Goal: Contribute content: Add original content to the website for others to see

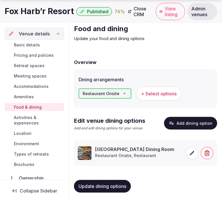
scroll to position [24, 0]
click at [110, 190] on button "Update dining options" at bounding box center [102, 186] width 57 height 13
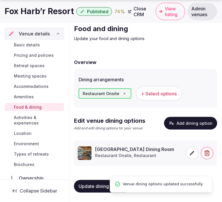
click at [23, 122] on span "Activities & experiences" at bounding box center [38, 121] width 48 height 12
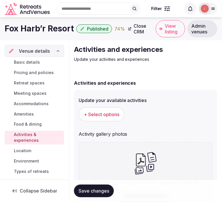
click at [113, 104] on div "Update your available activities + Select options" at bounding box center [146, 109] width 134 height 29
click at [111, 111] on span "+ Select options" at bounding box center [102, 114] width 36 height 6
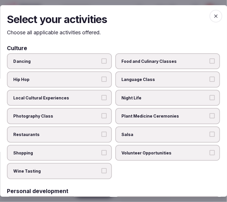
click at [92, 100] on label "Local Cultural Experiences" at bounding box center [59, 98] width 105 height 16
click at [101, 100] on button "Local Cultural Experiences" at bounding box center [103, 97] width 5 height 5
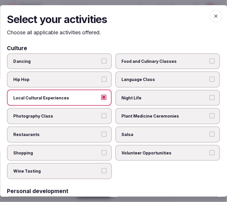
click at [95, 114] on span "Photography Class" at bounding box center [56, 116] width 86 height 6
click at [101, 114] on button "Photography Class" at bounding box center [103, 115] width 5 height 5
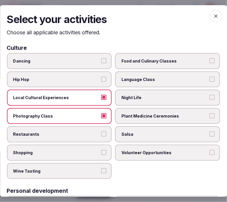
click at [94, 115] on span "Photography Class" at bounding box center [56, 116] width 86 height 6
click at [101, 115] on button "Photography Class" at bounding box center [103, 115] width 5 height 5
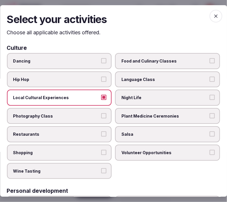
click at [93, 132] on span "Restaurants" at bounding box center [56, 135] width 86 height 6
click at [101, 132] on button "Restaurants" at bounding box center [103, 134] width 5 height 5
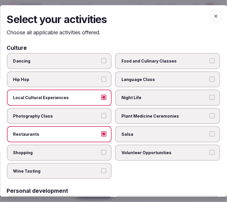
click at [163, 98] on span "Night Life" at bounding box center [165, 98] width 86 height 6
click at [209, 98] on button "Night Life" at bounding box center [211, 97] width 5 height 5
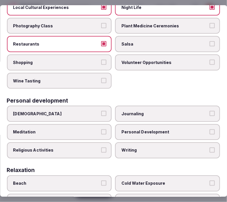
scroll to position [96, 0]
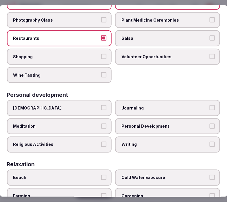
click at [128, 119] on label "Personal Development" at bounding box center [167, 127] width 105 height 16
click at [209, 124] on button "Personal Development" at bounding box center [211, 126] width 5 height 5
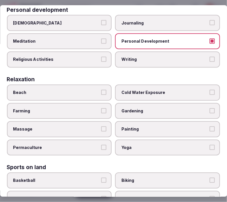
scroll to position [192, 0]
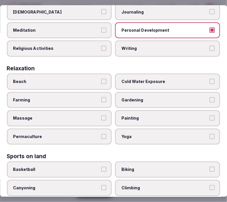
click at [103, 116] on label "Massage" at bounding box center [59, 119] width 105 height 16
click at [103, 116] on button "Massage" at bounding box center [103, 118] width 5 height 5
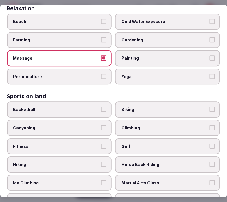
scroll to position [256, 0]
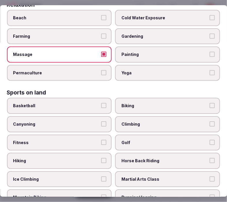
click at [91, 140] on span "Fitness" at bounding box center [56, 143] width 86 height 6
click at [101, 140] on button "Fitness" at bounding box center [103, 142] width 5 height 5
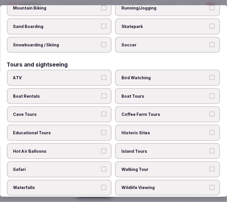
scroll to position [449, 0]
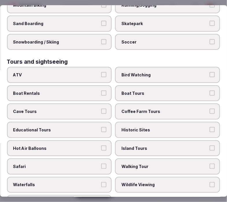
drag, startPoint x: 147, startPoint y: 119, endPoint x: 145, endPoint y: 146, distance: 27.4
click at [146, 127] on span "Historic Sites" at bounding box center [165, 130] width 86 height 6
click at [209, 127] on button "Historic Sites" at bounding box center [211, 129] width 5 height 5
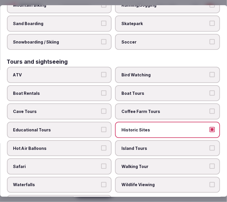
click at [147, 164] on span "Walking Tour" at bounding box center [165, 167] width 86 height 6
click at [209, 164] on button "Walking Tour" at bounding box center [211, 166] width 5 height 5
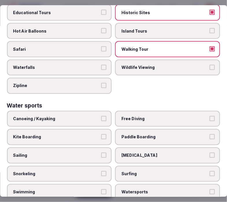
scroll to position [576, 0]
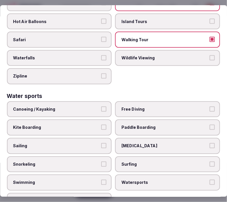
click at [69, 175] on label "Swimming" at bounding box center [59, 183] width 105 height 16
click at [101, 180] on button "Swimming" at bounding box center [103, 182] width 5 height 5
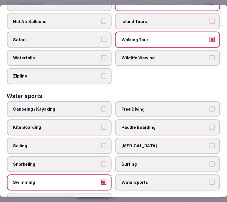
click at [69, 175] on label "Swimming" at bounding box center [59, 183] width 105 height 16
click at [101, 180] on button "Swimming" at bounding box center [103, 182] width 5 height 5
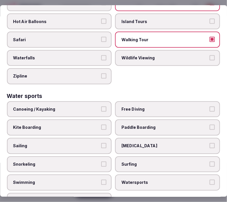
click at [37, 175] on label "Swimming" at bounding box center [59, 183] width 105 height 16
click at [101, 180] on button "Swimming" at bounding box center [103, 182] width 5 height 5
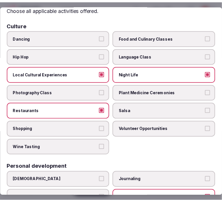
scroll to position [0, 0]
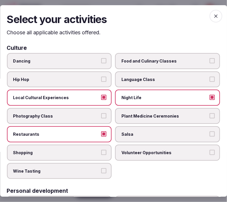
click at [213, 16] on icon "button" at bounding box center [216, 16] width 6 height 6
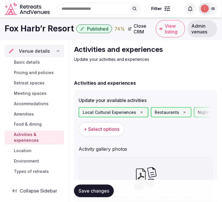
click at [86, 190] on span "Save changes" at bounding box center [94, 191] width 31 height 6
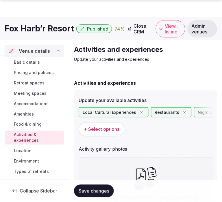
scroll to position [132, 0]
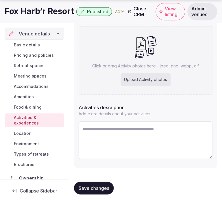
drag, startPoint x: 223, startPoint y: 97, endPoint x: 115, endPoint y: 127, distance: 111.8
click at [115, 127] on textarea at bounding box center [146, 141] width 134 height 38
paste textarea "**********"
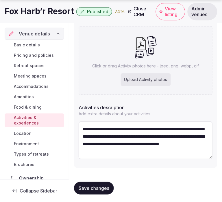
scroll to position [11, 0]
type textarea "**********"
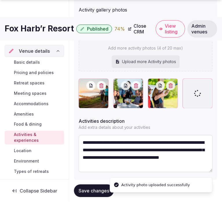
scroll to position [154, 0]
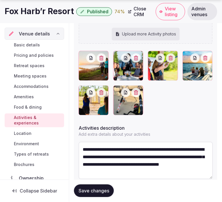
click at [100, 191] on span "Save changes" at bounding box center [94, 191] width 31 height 6
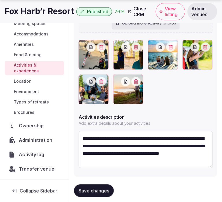
scroll to position [174, 0]
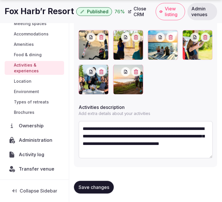
click at [96, 188] on span "Save changes" at bounding box center [94, 188] width 31 height 6
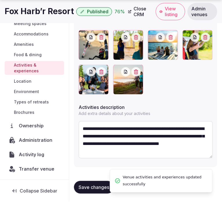
click at [18, 82] on span "Location" at bounding box center [23, 82] width 18 height 6
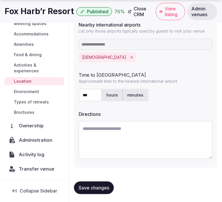
scroll to position [200, 0]
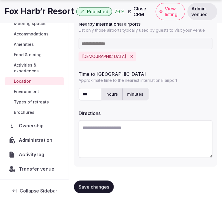
drag, startPoint x: 103, startPoint y: 183, endPoint x: 94, endPoint y: 185, distance: 8.8
click at [100, 184] on span "Save changes" at bounding box center [94, 187] width 31 height 6
click at [77, 181] on button "Save changes" at bounding box center [94, 187] width 40 height 13
click at [90, 189] on div "Saving..." at bounding box center [92, 187] width 36 height 13
click at [28, 91] on span "Environment" at bounding box center [26, 92] width 25 height 6
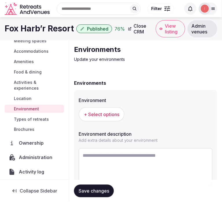
click at [95, 119] on button "+ Select options" at bounding box center [102, 114] width 46 height 14
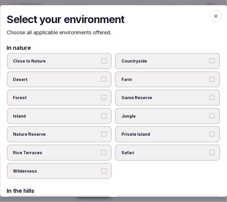
click at [74, 110] on label "Island" at bounding box center [59, 116] width 105 height 16
click at [101, 113] on button "Island" at bounding box center [103, 115] width 5 height 5
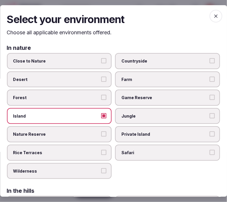
click at [95, 145] on label "Rice Terraces" at bounding box center [59, 153] width 105 height 16
click at [101, 150] on button "Rice Terraces" at bounding box center [103, 152] width 5 height 5
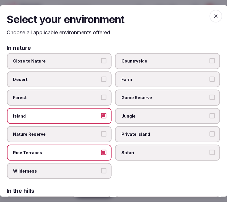
click at [147, 128] on label "Private Island" at bounding box center [167, 134] width 105 height 16
click at [209, 132] on button "Private Island" at bounding box center [211, 134] width 5 height 5
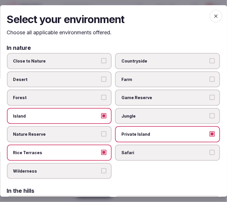
click at [97, 61] on span "Close to Nature" at bounding box center [56, 61] width 86 height 6
click at [101, 61] on button "Close to Nature" at bounding box center [103, 60] width 5 height 5
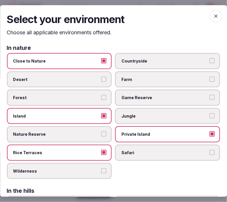
click at [104, 113] on button "Island" at bounding box center [103, 115] width 5 height 5
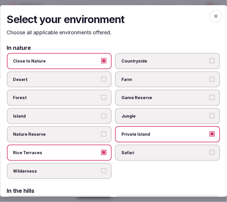
click at [160, 66] on label "Countryside" at bounding box center [167, 61] width 105 height 16
click at [209, 64] on button "Countryside" at bounding box center [211, 60] width 5 height 5
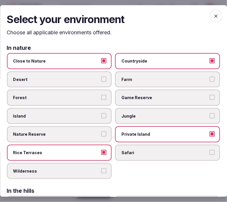
drag, startPoint x: 139, startPoint y: 137, endPoint x: 114, endPoint y: 146, distance: 25.9
click at [139, 137] on label "Private Island" at bounding box center [167, 134] width 105 height 16
click at [209, 137] on button "Private Island" at bounding box center [211, 134] width 5 height 5
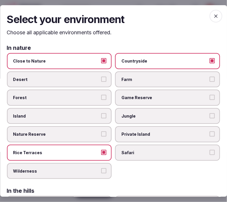
drag, startPoint x: 93, startPoint y: 157, endPoint x: 94, endPoint y: 154, distance: 3.8
click at [94, 156] on label "Rice Terraces" at bounding box center [59, 153] width 105 height 16
click at [101, 155] on button "Rice Terraces" at bounding box center [103, 152] width 5 height 5
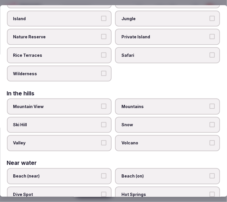
scroll to position [97, 0]
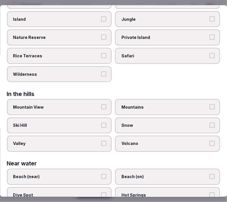
click at [134, 99] on label "Mountains" at bounding box center [167, 107] width 105 height 16
click at [209, 104] on button "Mountains" at bounding box center [211, 106] width 5 height 5
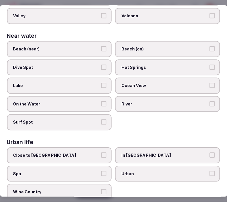
scroll to position [225, 0]
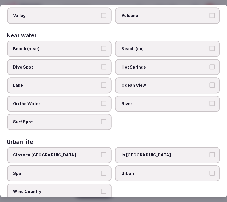
click at [106, 147] on label "Close to [GEOGRAPHIC_DATA]" at bounding box center [59, 155] width 105 height 16
click at [106, 152] on button "Close to [GEOGRAPHIC_DATA]" at bounding box center [103, 154] width 5 height 5
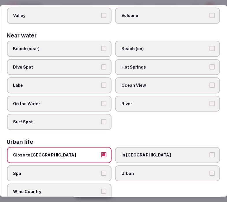
click at [106, 147] on label "Close to [GEOGRAPHIC_DATA]" at bounding box center [59, 155] width 105 height 16
click at [106, 152] on button "Close to [GEOGRAPHIC_DATA]" at bounding box center [103, 154] width 5 height 5
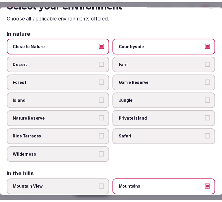
scroll to position [0, 0]
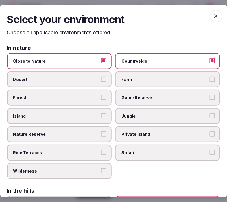
click at [213, 12] on span "button" at bounding box center [215, 16] width 13 height 13
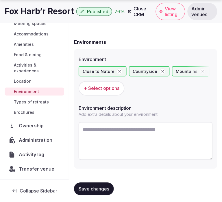
scroll to position [42, 0]
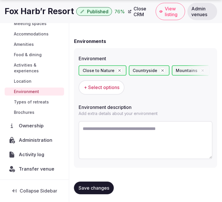
click at [102, 186] on span "Save changes" at bounding box center [94, 189] width 31 height 6
click at [38, 102] on span "Types of retreats" at bounding box center [31, 102] width 35 height 6
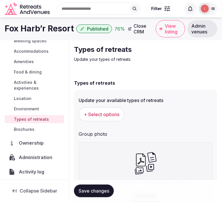
click at [109, 119] on button "+ Select options" at bounding box center [102, 114] width 46 height 14
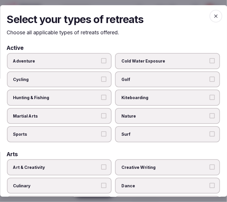
click at [53, 56] on label "Adventure" at bounding box center [59, 61] width 105 height 16
click at [101, 58] on button "Adventure" at bounding box center [103, 60] width 5 height 5
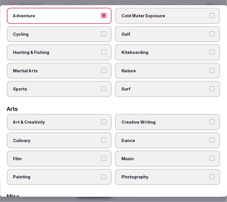
scroll to position [96, 0]
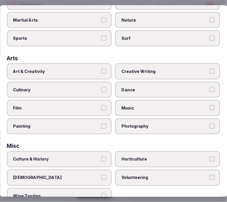
click at [88, 65] on label "Art & Creativity" at bounding box center [59, 72] width 105 height 16
click at [101, 69] on button "Art & Creativity" at bounding box center [103, 71] width 5 height 5
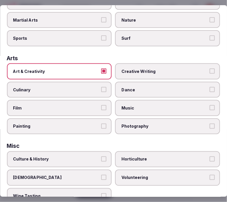
click at [128, 69] on span "Creative Writing" at bounding box center [165, 72] width 86 height 6
click at [209, 69] on button "Creative Writing" at bounding box center [211, 71] width 5 height 5
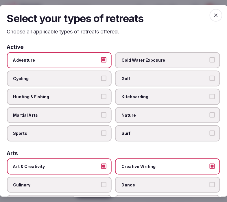
scroll to position [0, 0]
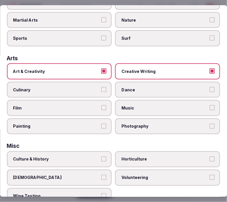
click at [166, 70] on span "Creative Writing" at bounding box center [165, 72] width 86 height 6
click at [209, 70] on button "Creative Writing" at bounding box center [211, 71] width 5 height 5
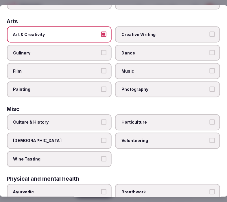
scroll to position [160, 0]
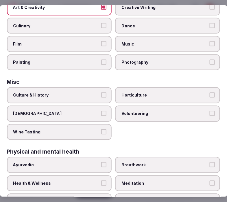
click at [74, 93] on span "Culture & History" at bounding box center [56, 96] width 86 height 6
click at [101, 93] on button "Culture & History" at bounding box center [103, 95] width 5 height 5
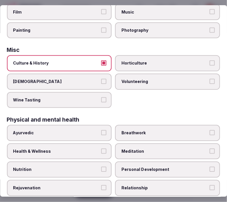
scroll to position [256, 0]
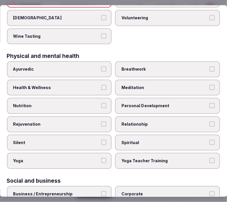
drag, startPoint x: 84, startPoint y: 84, endPoint x: 88, endPoint y: 83, distance: 4.7
click at [85, 84] on label "Health & Wellness" at bounding box center [59, 88] width 105 height 16
click at [101, 85] on button "Health & Wellness" at bounding box center [103, 87] width 5 height 5
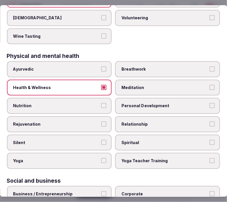
click at [153, 104] on label "Personal Development" at bounding box center [167, 106] width 105 height 16
click at [209, 104] on button "Personal Development" at bounding box center [211, 105] width 5 height 5
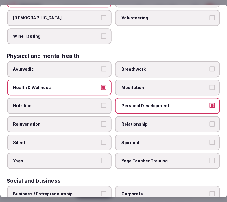
click at [152, 122] on span "Relationship" at bounding box center [165, 125] width 86 height 6
click at [209, 122] on button "Relationship" at bounding box center [211, 124] width 5 height 5
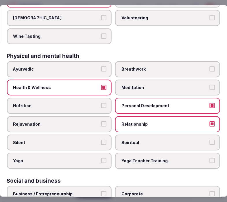
scroll to position [329, 0]
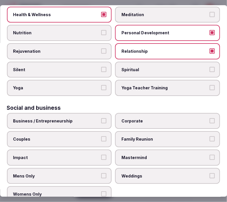
drag, startPoint x: 78, startPoint y: 115, endPoint x: 116, endPoint y: 113, distance: 37.6
click at [79, 115] on label "Business / Entrepreneurship" at bounding box center [59, 121] width 105 height 16
click at [101, 118] on button "Business / Entrepreneurship" at bounding box center [103, 120] width 5 height 5
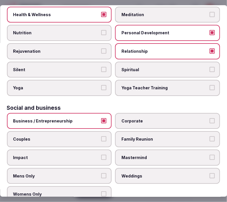
click at [141, 117] on label "Corporate" at bounding box center [167, 121] width 105 height 16
click at [209, 118] on button "Corporate" at bounding box center [211, 120] width 5 height 5
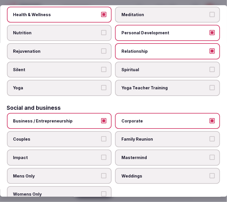
click at [143, 137] on span "Family Reunion" at bounding box center [165, 140] width 86 height 6
click at [209, 137] on button "Family Reunion" at bounding box center [211, 139] width 5 height 5
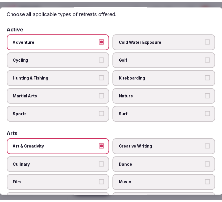
scroll to position [0, 0]
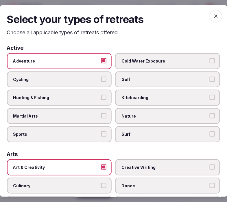
click at [211, 11] on span "button" at bounding box center [215, 16] width 13 height 13
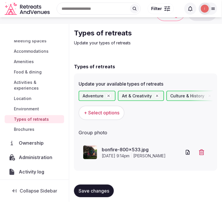
scroll to position [24, 0]
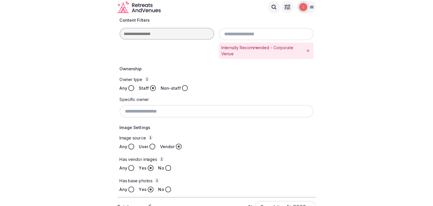
scroll to position [197, 0]
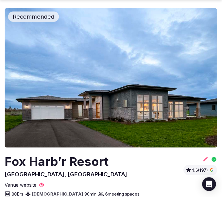
scroll to position [32, 0]
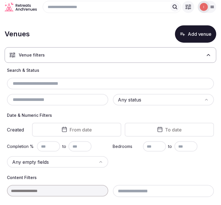
click at [39, 87] on input "text" at bounding box center [110, 83] width 202 height 7
drag, startPoint x: 39, startPoint y: 87, endPoint x: 72, endPoint y: 90, distance: 32.5
paste input "**********"
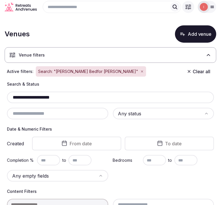
type input "**********"
click at [195, 33] on button "Add venue" at bounding box center [195, 33] width 41 height 17
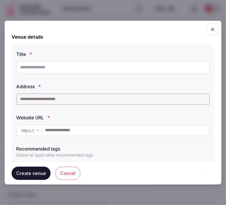
click at [122, 70] on input "text" at bounding box center [112, 67] width 193 height 13
paste input "**********"
type input "**********"
click at [61, 64] on input "**********" at bounding box center [112, 67] width 193 height 13
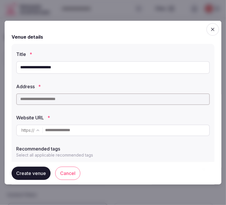
click at [61, 64] on input "**********" at bounding box center [112, 67] width 193 height 13
click at [47, 100] on input "text" at bounding box center [112, 99] width 193 height 12
paste input "**********"
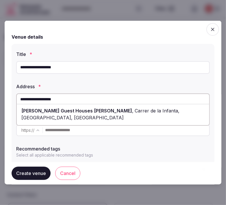
click at [75, 111] on span "[PERSON_NAME] Guest Houses [PERSON_NAME]" at bounding box center [76, 111] width 111 height 6
type input "**********"
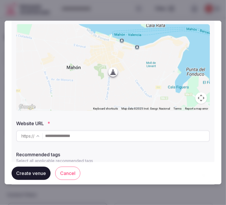
scroll to position [96, 0]
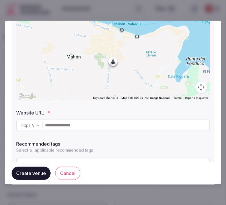
click at [95, 129] on input "text" at bounding box center [127, 125] width 164 height 12
click at [66, 128] on input "text" at bounding box center [127, 125] width 164 height 12
paste input "**********"
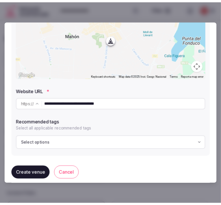
scroll to position [124, 0]
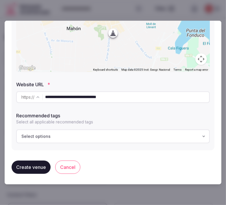
type input "**********"
click at [107, 136] on div "Select options" at bounding box center [113, 136] width 190 height 6
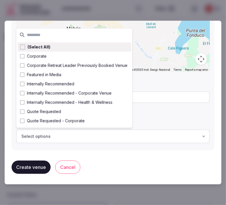
click at [28, 167] on button "Create venue" at bounding box center [31, 166] width 39 height 13
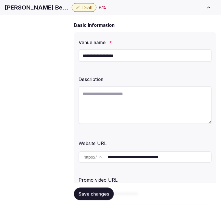
scroll to position [96, 0]
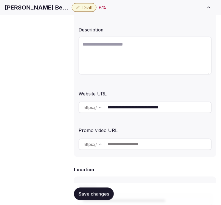
click at [100, 51] on textarea at bounding box center [145, 56] width 133 height 38
drag, startPoint x: 100, startPoint y: 51, endPoint x: 94, endPoint y: 55, distance: 7.2
paste textarea "**********"
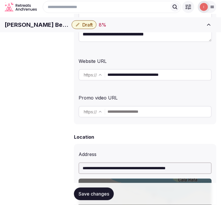
scroll to position [64, 0]
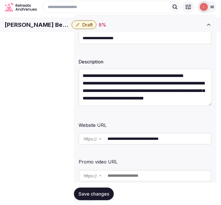
type textarea "**********"
click at [119, 44] on input "**********" at bounding box center [145, 38] width 133 height 13
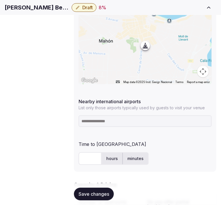
scroll to position [321, 0]
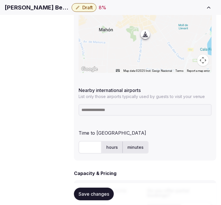
click at [113, 104] on input at bounding box center [145, 110] width 133 height 12
paste input "*******"
type input "*******"
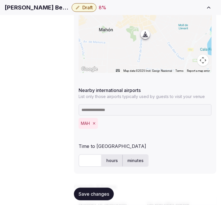
click at [86, 154] on input "text" at bounding box center [90, 160] width 23 height 13
type input "**"
click at [113, 165] on form "**********" at bounding box center [145, 129] width 142 height 764
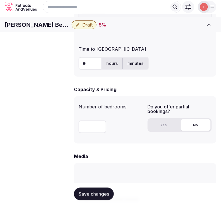
scroll to position [417, 0]
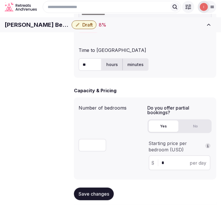
click at [158, 121] on button "Yes" at bounding box center [164, 127] width 30 height 12
drag, startPoint x: 171, startPoint y: 151, endPoint x: 146, endPoint y: 150, distance: 25.1
click at [146, 150] on div "Number of bedrooms Do you offer partial bookings? Yes No Starting price per bed…" at bounding box center [145, 138] width 133 height 73
paste input "**"
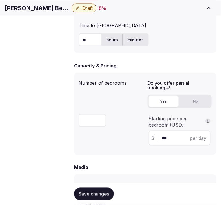
scroll to position [449, 0]
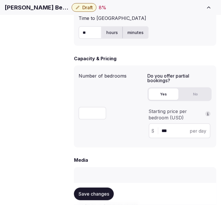
type input "***"
click at [88, 197] on button "Save changes" at bounding box center [94, 194] width 40 height 13
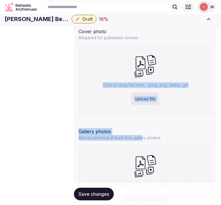
scroll to position [580, 0]
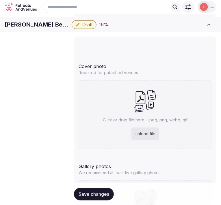
drag, startPoint x: 190, startPoint y: 100, endPoint x: 341, endPoint y: 57, distance: 157.5
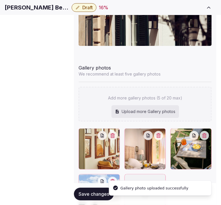
scroll to position [696, 0]
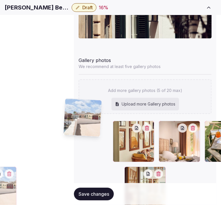
drag, startPoint x: 184, startPoint y: 105, endPoint x: 68, endPoint y: 106, distance: 116.0
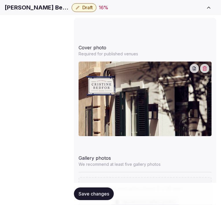
scroll to position [600, 0]
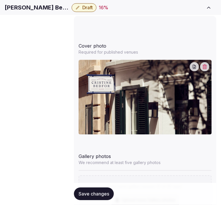
click at [98, 193] on span "Save changes" at bounding box center [94, 194] width 31 height 6
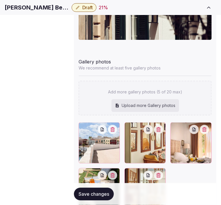
scroll to position [696, 0]
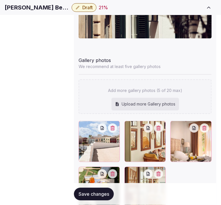
click at [100, 191] on span "Save changes" at bounding box center [94, 194] width 31 height 6
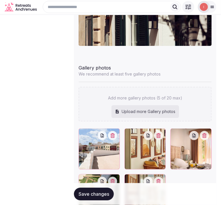
scroll to position [664, 0]
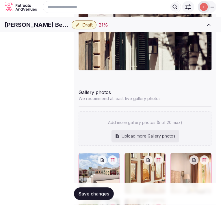
click at [99, 192] on span "Save changes" at bounding box center [94, 194] width 31 height 6
click at [99, 196] on span "Save changes" at bounding box center [94, 194] width 31 height 6
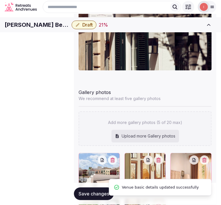
click at [93, 28] on span "Draft" at bounding box center [87, 25] width 10 height 6
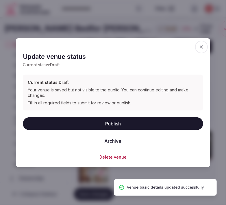
click at [134, 122] on button "Publish" at bounding box center [113, 123] width 180 height 13
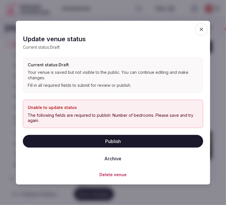
click at [202, 30] on icon "button" at bounding box center [201, 29] width 6 height 6
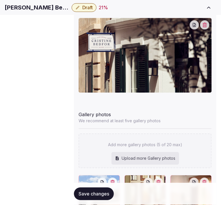
scroll to position [696, 0]
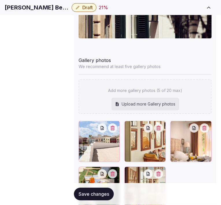
click at [17, 12] on h1 "[PERSON_NAME] Bedfor [PERSON_NAME]" at bounding box center [37, 7] width 65 height 8
copy div "[PERSON_NAME] Bedfor [PERSON_NAME]"
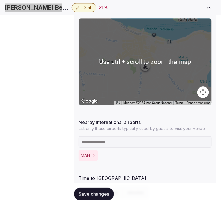
scroll to position [449, 0]
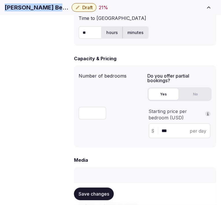
click at [93, 107] on input "number" at bounding box center [93, 113] width 28 height 13
type input "**"
click at [110, 192] on button "Save changes" at bounding box center [94, 194] width 40 height 13
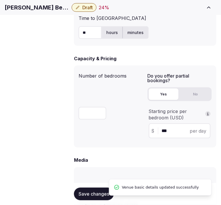
click at [88, 196] on span "Save changes" at bounding box center [94, 194] width 31 height 6
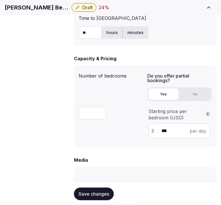
click at [0, 0] on span "Pricing and policies" at bounding box center [0, 0] width 0 height 0
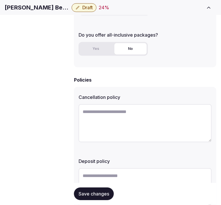
scroll to position [224, 0]
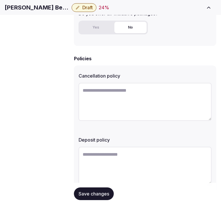
click at [163, 102] on textarea at bounding box center [145, 102] width 133 height 38
paste textarea "**********"
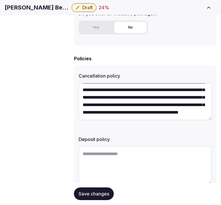
scroll to position [8, 0]
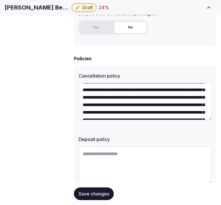
click at [134, 101] on textarea "**********" at bounding box center [145, 102] width 133 height 38
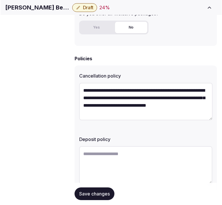
scroll to position [0, 0]
type textarea "**********"
click at [135, 142] on div "**********" at bounding box center [145, 130] width 142 height 128
click at [135, 146] on textarea at bounding box center [145, 165] width 133 height 38
paste textarea "**********"
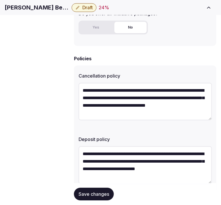
type textarea "**********"
click at [91, 197] on span "Save changes" at bounding box center [94, 194] width 31 height 6
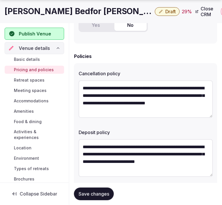
click at [89, 193] on span "Save changes" at bounding box center [94, 194] width 31 height 6
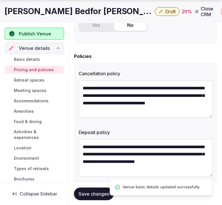
click at [38, 79] on span "Retreat spaces" at bounding box center [29, 80] width 31 height 6
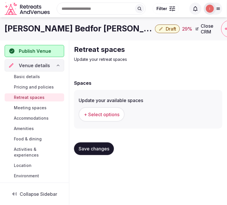
click at [103, 113] on span "+ Select options" at bounding box center [102, 114] width 36 height 6
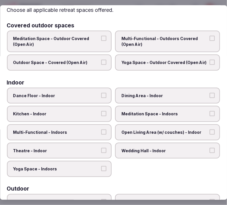
scroll to position [32, 0]
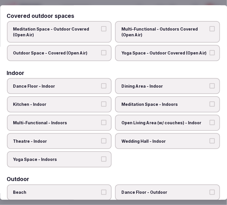
click at [182, 85] on span "Dining Area - Indoor" at bounding box center [165, 86] width 86 height 6
click at [209, 85] on button "Dining Area - Indoor" at bounding box center [211, 85] width 5 height 5
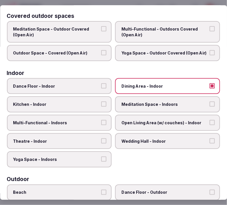
click at [171, 105] on span "Meditation Space - Indoors" at bounding box center [165, 105] width 86 height 6
click at [209, 105] on button "Meditation Space - Indoors" at bounding box center [211, 104] width 5 height 5
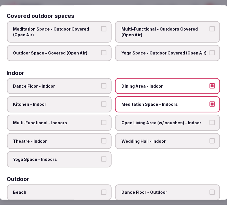
click at [137, 104] on span "Meditation Space - Indoors" at bounding box center [165, 105] width 86 height 6
click at [209, 104] on button "Meditation Space - Indoors" at bounding box center [211, 104] width 5 height 5
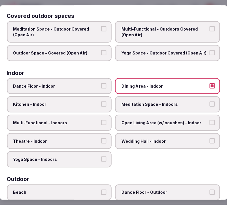
click at [105, 119] on label "Multi-Functional - Indoors" at bounding box center [59, 123] width 105 height 16
click at [105, 120] on button "Multi-Functional - Indoors" at bounding box center [103, 122] width 5 height 5
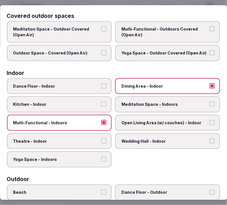
click at [101, 139] on button "Theatre - Indoor" at bounding box center [103, 141] width 5 height 5
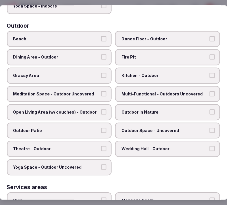
scroll to position [192, 0]
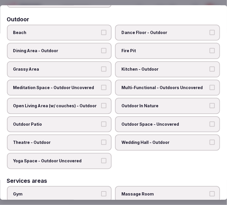
click at [151, 30] on span "Dance Floor - Outdoor" at bounding box center [165, 33] width 86 height 6
click at [209, 30] on button "Dance Floor - Outdoor" at bounding box center [211, 32] width 5 height 5
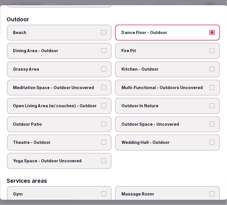
click at [151, 30] on span "Dance Floor - Outdoor" at bounding box center [165, 33] width 86 height 6
click at [209, 30] on button "Dance Floor - Outdoor" at bounding box center [211, 32] width 5 height 5
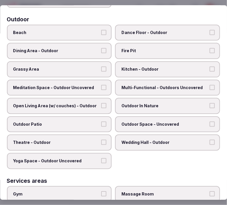
click at [80, 50] on label "Dining Area - Outdoor" at bounding box center [59, 51] width 105 height 16
click at [101, 50] on button "Dining Area - Outdoor" at bounding box center [103, 50] width 5 height 5
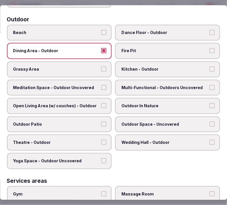
click at [103, 66] on button "Grassy Area" at bounding box center [103, 68] width 5 height 5
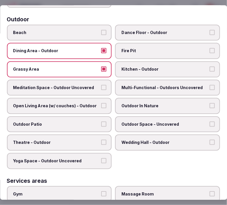
click at [89, 66] on span "Grassy Area" at bounding box center [56, 69] width 86 height 6
click at [101, 66] on button "Grassy Area" at bounding box center [103, 68] width 5 height 5
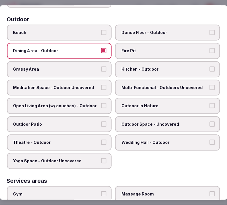
click at [209, 103] on button "Outdoor In Nature" at bounding box center [211, 105] width 5 height 5
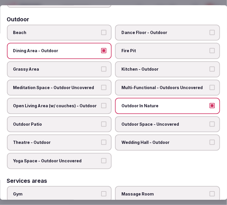
click at [103, 122] on button "Outdoor Patio" at bounding box center [103, 124] width 5 height 5
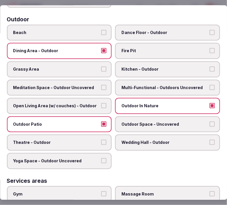
click at [210, 98] on label "Outdoor In Nature" at bounding box center [167, 106] width 105 height 16
click at [210, 103] on button "Outdoor In Nature" at bounding box center [211, 105] width 5 height 5
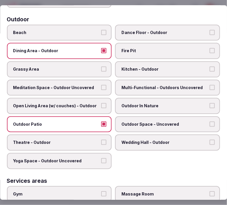
click at [209, 122] on button "Outdoor Space - Uncovered" at bounding box center [211, 124] width 5 height 5
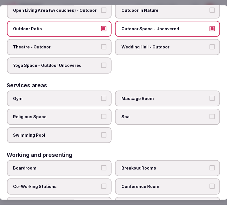
scroll to position [315, 0]
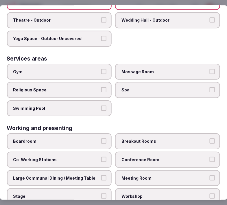
click at [85, 69] on span "Gym" at bounding box center [56, 72] width 86 height 6
click at [101, 69] on button "Gym" at bounding box center [103, 71] width 5 height 5
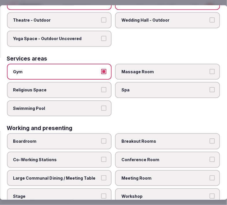
drag, startPoint x: 101, startPoint y: 64, endPoint x: 210, endPoint y: 67, distance: 108.8
click at [103, 69] on button "Gym" at bounding box center [103, 71] width 5 height 5
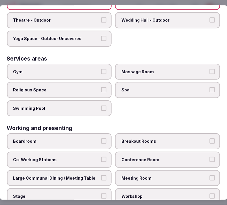
click at [207, 66] on label "Massage Room" at bounding box center [167, 72] width 105 height 16
click at [209, 69] on button "Massage Room" at bounding box center [211, 71] width 5 height 5
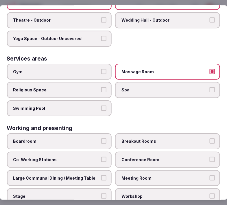
click at [143, 170] on label "Meeting Room" at bounding box center [167, 178] width 105 height 16
click at [209, 175] on button "Meeting Room" at bounding box center [211, 177] width 5 height 5
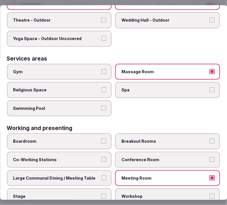
click at [94, 175] on span "Large Communal Dining / Meeting Table" at bounding box center [56, 178] width 86 height 6
click at [101, 175] on button "Large Communal Dining / Meeting Table" at bounding box center [103, 177] width 5 height 5
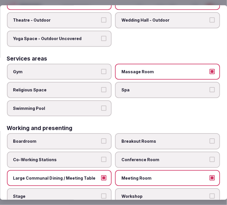
click at [103, 175] on button "Large Communal Dining / Meeting Table" at bounding box center [103, 177] width 5 height 5
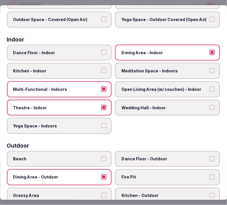
scroll to position [0, 0]
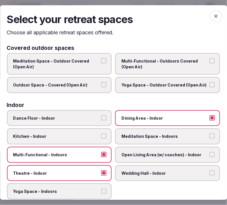
drag, startPoint x: 211, startPoint y: 15, endPoint x: 207, endPoint y: 15, distance: 4.0
click at [213, 15] on icon "button" at bounding box center [216, 16] width 6 height 6
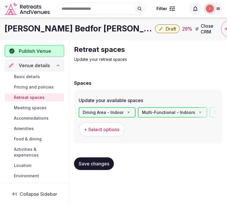
drag, startPoint x: 105, startPoint y: 162, endPoint x: 102, endPoint y: 162, distance: 2.9
click at [102, 162] on span "Save changes" at bounding box center [94, 164] width 31 height 6
click at [101, 164] on span "Save changes" at bounding box center [94, 164] width 31 height 6
click at [99, 161] on span "Save changes" at bounding box center [94, 164] width 31 height 6
click at [27, 106] on span "Meeting spaces" at bounding box center [30, 108] width 33 height 6
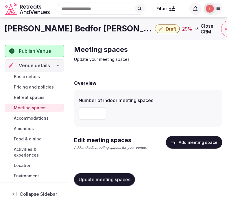
click at [186, 142] on button "Add meeting space" at bounding box center [194, 142] width 56 height 13
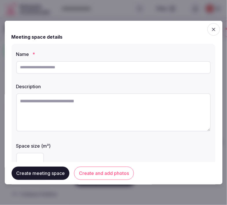
click at [64, 68] on input "text" at bounding box center [113, 67] width 194 height 13
type input "******"
click at [131, 87] on label "Description" at bounding box center [113, 86] width 194 height 5
drag, startPoint x: 54, startPoint y: 96, endPoint x: 52, endPoint y: 111, distance: 15.1
click at [53, 99] on textarea at bounding box center [113, 112] width 194 height 38
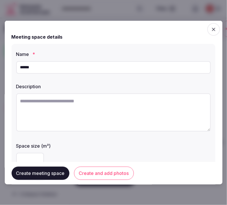
paste textarea "**********"
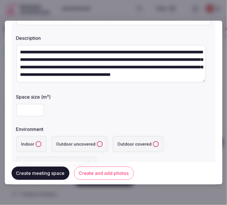
scroll to position [64, 0]
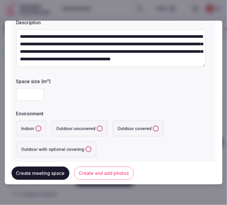
type textarea "**********"
click at [16, 97] on input "number" at bounding box center [30, 94] width 28 height 13
type input "**"
click at [36, 129] on button "Indoor" at bounding box center [39, 129] width 6 height 6
click at [38, 128] on circle "button" at bounding box center [39, 129] width 2 height 2
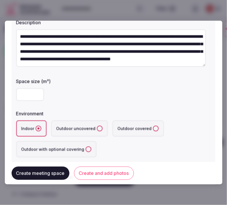
click at [97, 129] on uncovered "Outdoor uncovered" at bounding box center [100, 129] width 6 height 6
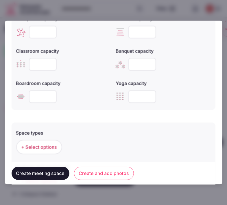
scroll to position [192, 0]
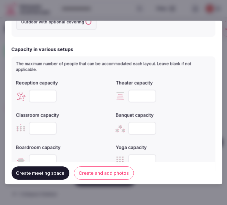
click at [36, 98] on input "number" at bounding box center [43, 96] width 28 height 13
type input "**"
click at [87, 113] on label "Classroom capacity" at bounding box center [63, 115] width 95 height 5
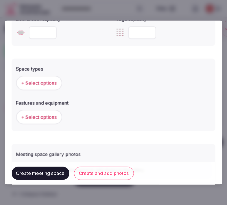
click at [45, 81] on span "+ Select options" at bounding box center [39, 83] width 36 height 6
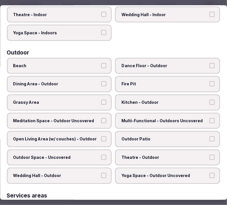
scroll to position [150, 0]
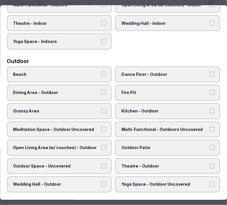
drag, startPoint x: 169, startPoint y: 138, endPoint x: 165, endPoint y: 136, distance: 4.4
click at [167, 140] on label "Outdoor Patio" at bounding box center [167, 148] width 105 height 16
click at [209, 145] on button "Outdoor Patio" at bounding box center [211, 147] width 5 height 5
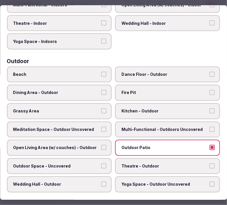
click at [84, 109] on label "Grassy Area" at bounding box center [59, 111] width 105 height 16
click at [101, 109] on button "Grassy Area" at bounding box center [103, 110] width 5 height 5
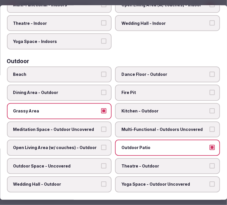
click at [90, 79] on div "Beach Dance Floor - Outdoor Dining Area - Outdoor Fire Pit Grassy Area Kitchen …" at bounding box center [113, 129] width 213 height 126
click at [157, 72] on span "Dance Floor - Outdoor" at bounding box center [165, 75] width 86 height 6
click at [209, 72] on button "Dance Floor - Outdoor" at bounding box center [211, 74] width 5 height 5
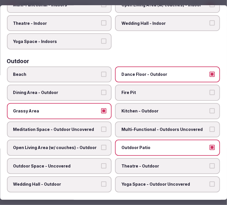
click at [144, 72] on span "Dance Floor - Outdoor" at bounding box center [165, 75] width 86 height 6
click at [209, 72] on button "Dance Floor - Outdoor" at bounding box center [211, 74] width 5 height 5
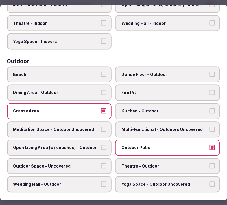
click at [159, 127] on span "Multi-Functional - Outdoors Uncovered" at bounding box center [165, 130] width 86 height 6
click at [209, 127] on button "Multi-Functional - Outdoors Uncovered" at bounding box center [211, 129] width 5 height 5
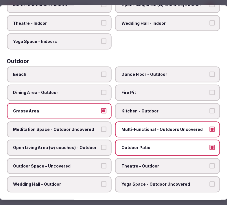
click at [82, 140] on label "Open Living Area (w/ couches) - Outdoor" at bounding box center [59, 148] width 105 height 16
click at [101, 145] on button "Open Living Area (w/ couches) - Outdoor" at bounding box center [103, 147] width 5 height 5
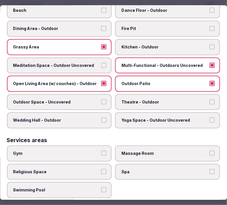
scroll to position [247, 0]
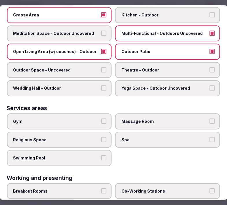
click at [93, 71] on label "Outdoor Space - Uncovered" at bounding box center [59, 70] width 105 height 16
click at [101, 71] on button "Outdoor Space - Uncovered" at bounding box center [103, 69] width 5 height 5
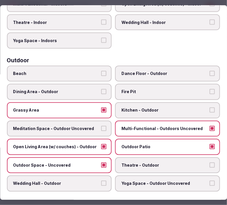
scroll to position [118, 0]
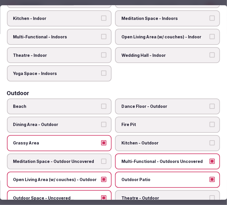
click at [96, 122] on span "Dining Area - Outdoor" at bounding box center [56, 125] width 86 height 6
click at [101, 122] on button "Dining Area - Outdoor" at bounding box center [103, 124] width 5 height 5
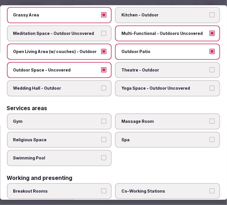
scroll to position [279, 0]
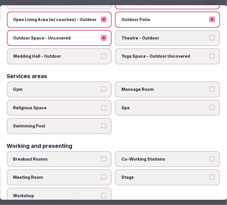
click at [105, 118] on label "Swimming Pool" at bounding box center [59, 126] width 105 height 16
click at [105, 123] on button "Swimming Pool" at bounding box center [103, 125] width 5 height 5
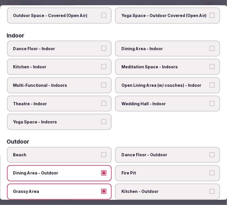
scroll to position [0, 0]
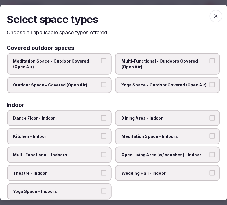
click at [214, 14] on icon "button" at bounding box center [216, 16] width 6 height 6
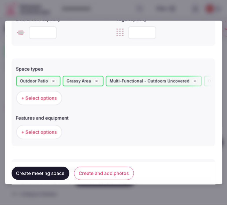
click at [56, 129] on span "+ Select options" at bounding box center [39, 132] width 36 height 6
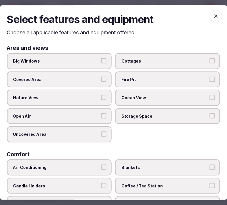
click at [62, 60] on span "Big Windows" at bounding box center [56, 61] width 86 height 6
click at [101, 60] on button "Big Windows" at bounding box center [103, 60] width 5 height 5
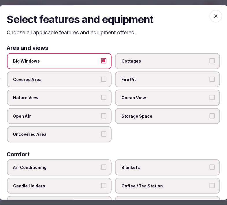
click at [62, 60] on span "Big Windows" at bounding box center [56, 61] width 86 height 6
click at [101, 60] on button "Big Windows" at bounding box center [103, 60] width 5 height 5
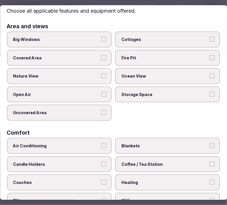
scroll to position [32, 0]
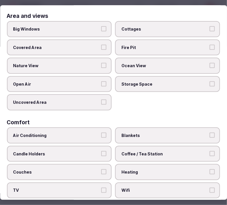
click at [82, 67] on span "Nature View" at bounding box center [56, 66] width 86 height 6
click at [101, 67] on button "Nature View" at bounding box center [103, 65] width 5 height 5
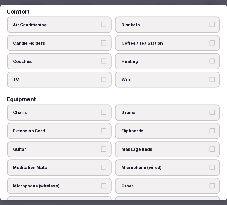
scroll to position [160, 0]
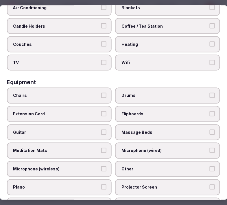
click at [151, 60] on span "Wifi" at bounding box center [165, 63] width 86 height 6
click at [209, 60] on button "Wifi" at bounding box center [211, 62] width 5 height 5
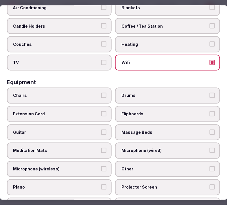
click at [87, 93] on span "Chairs" at bounding box center [56, 96] width 86 height 6
click at [101, 93] on button "Chairs" at bounding box center [103, 95] width 5 height 5
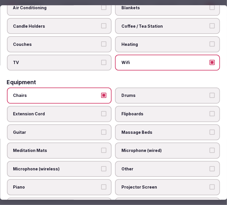
scroll to position [192, 0]
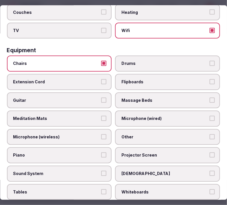
click at [137, 134] on span "Other" at bounding box center [165, 137] width 86 height 6
click at [209, 134] on button "Other" at bounding box center [211, 136] width 5 height 5
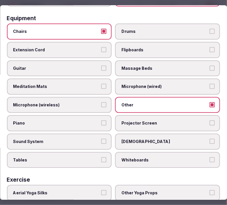
click at [104, 157] on button "Tables" at bounding box center [103, 159] width 5 height 5
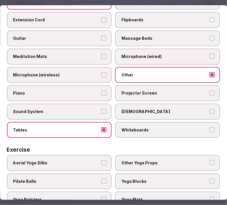
scroll to position [276, 0]
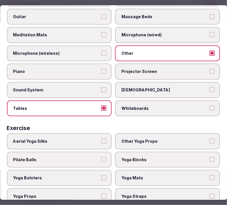
click at [165, 82] on label "[DEMOGRAPHIC_DATA]" at bounding box center [167, 90] width 105 height 16
click at [209, 87] on button "[DEMOGRAPHIC_DATA]" at bounding box center [211, 89] width 5 height 5
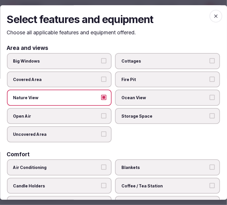
scroll to position [64, 0]
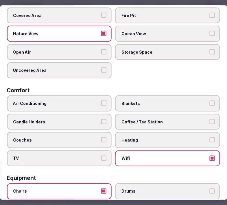
click at [82, 49] on span "Open Air" at bounding box center [56, 52] width 86 height 6
click at [101, 49] on button "Open Air" at bounding box center [103, 51] width 5 height 5
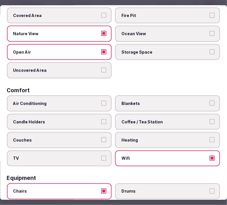
click at [80, 64] on label "Uncovered Area" at bounding box center [59, 71] width 105 height 16
click at [101, 68] on button "Uncovered Area" at bounding box center [103, 70] width 5 height 5
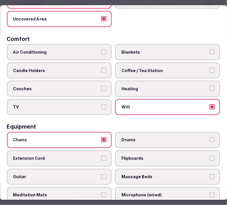
scroll to position [0, 0]
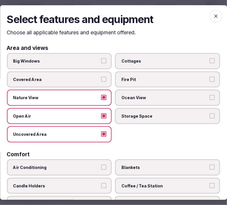
click at [213, 18] on icon "button" at bounding box center [216, 16] width 6 height 6
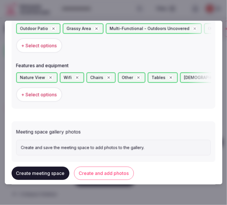
scroll to position [381, 0]
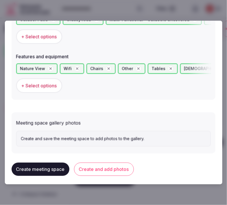
click at [110, 165] on button "Create and add photos" at bounding box center [104, 169] width 60 height 13
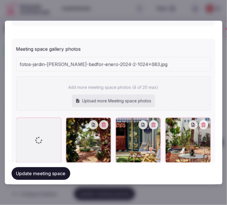
scroll to position [469, 0]
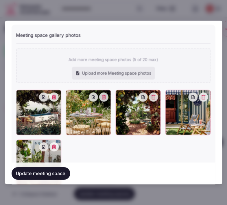
click at [55, 175] on button "Update meeting space" at bounding box center [41, 173] width 59 height 13
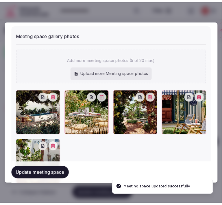
scroll to position [504, 0]
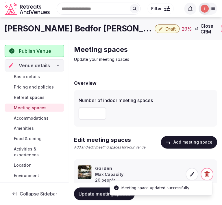
click at [53, 169] on link "Location" at bounding box center [34, 166] width 59 height 8
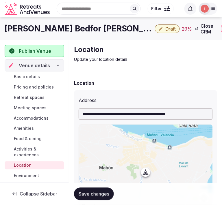
click at [36, 79] on span "Basic details" at bounding box center [27, 77] width 26 height 6
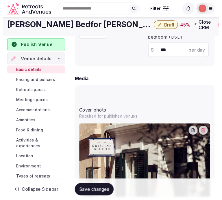
scroll to position [513, 0]
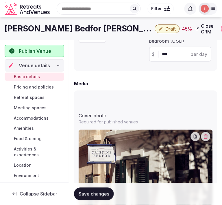
click at [165, 27] on span "Draft" at bounding box center [170, 29] width 10 height 6
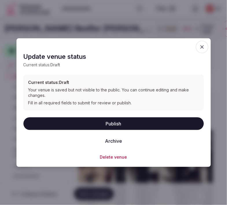
click at [115, 120] on button "Publish" at bounding box center [113, 123] width 180 height 13
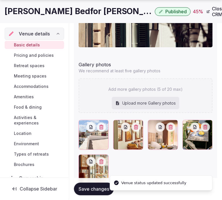
scroll to position [697, 0]
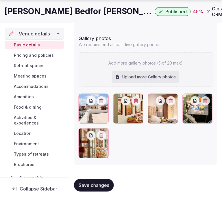
click at [43, 54] on span "Pricing and policies" at bounding box center [34, 56] width 40 height 6
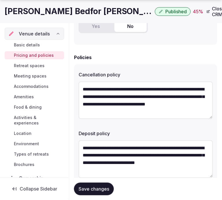
scroll to position [244, 0]
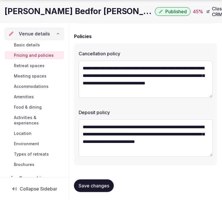
click at [32, 85] on span "Accommodations" at bounding box center [31, 87] width 35 height 6
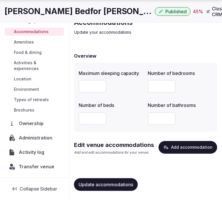
scroll to position [54, 0]
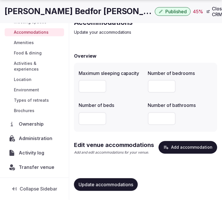
click at [116, 182] on span "Update accommodations" at bounding box center [106, 185] width 55 height 6
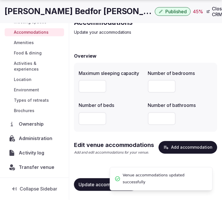
click at [169, 148] on icon "button" at bounding box center [166, 147] width 5 height 3
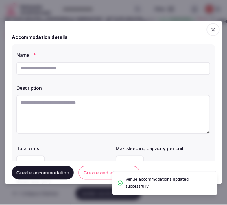
scroll to position [22, 0]
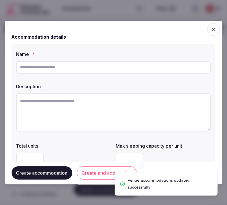
click at [110, 71] on input "text" at bounding box center [113, 67] width 194 height 13
paste input "**********"
type input "**********"
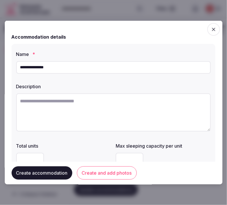
click at [129, 112] on textarea at bounding box center [113, 112] width 194 height 38
click at [80, 109] on textarea at bounding box center [113, 112] width 194 height 38
paste textarea "**********"
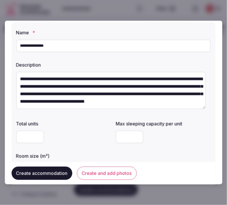
scroll to position [32, 0]
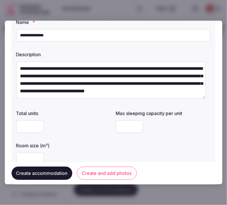
type textarea "**********"
click at [26, 127] on input "number" at bounding box center [30, 126] width 28 height 13
type input "**"
click at [125, 125] on input "number" at bounding box center [130, 126] width 28 height 13
type input "*"
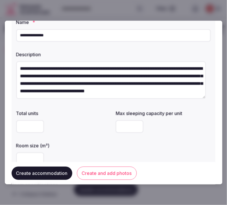
click at [64, 146] on label "Room size (m²)" at bounding box center [63, 145] width 95 height 5
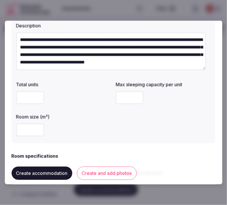
scroll to position [96, 0]
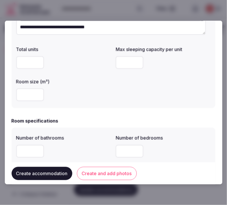
drag, startPoint x: 30, startPoint y: 66, endPoint x: -1, endPoint y: 72, distance: 31.3
click at [0, 72] on html "Search Popular Destinations [GEOGRAPHIC_DATA], [GEOGRAPHIC_DATA] [GEOGRAPHIC_DA…" at bounding box center [113, 80] width 227 height 205
click at [24, 93] on input "number" at bounding box center [30, 94] width 28 height 13
type input "**"
click at [98, 99] on div "**" at bounding box center [63, 94] width 95 height 13
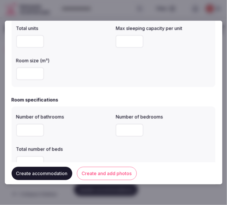
scroll to position [128, 0]
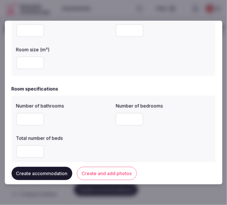
click at [23, 121] on input "number" at bounding box center [30, 119] width 28 height 13
type input "*"
click at [117, 125] on input "number" at bounding box center [130, 119] width 28 height 13
type input "*"
drag, startPoint x: 89, startPoint y: 141, endPoint x: 80, endPoint y: 145, distance: 9.3
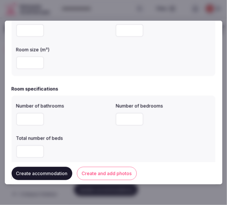
click at [88, 141] on div "Total number of beds" at bounding box center [63, 146] width 95 height 28
click at [23, 150] on input "number" at bounding box center [30, 151] width 28 height 13
type input "*"
drag, startPoint x: 65, startPoint y: 147, endPoint x: 102, endPoint y: 126, distance: 42.0
click at [66, 146] on div "*" at bounding box center [63, 151] width 95 height 13
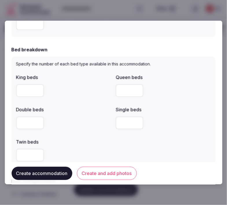
scroll to position [256, 0]
click at [29, 152] on input "number" at bounding box center [30, 155] width 28 height 13
type input "*"
click at [68, 144] on div "Twin beds *" at bounding box center [63, 150] width 95 height 28
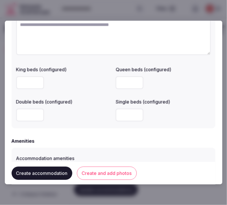
scroll to position [449, 0]
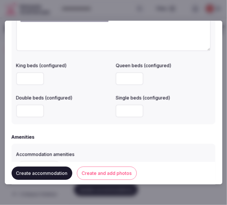
click at [33, 75] on input "number" at bounding box center [30, 78] width 28 height 13
type input "*"
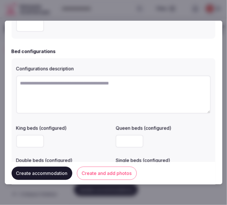
scroll to position [385, 0]
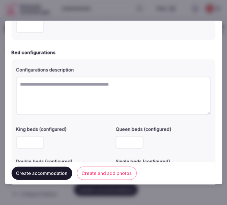
click at [134, 93] on textarea at bounding box center [113, 96] width 194 height 38
paste textarea "********"
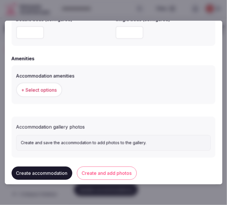
scroll to position [533, 0]
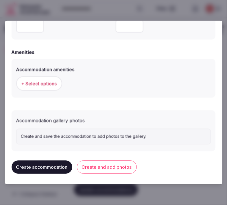
type textarea "********"
click at [50, 80] on span "+ Select options" at bounding box center [39, 83] width 36 height 6
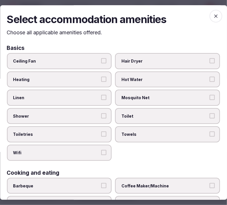
click at [102, 97] on button "Linen" at bounding box center [103, 97] width 5 height 5
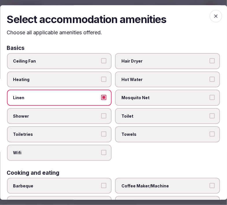
click at [103, 115] on button "Shower" at bounding box center [103, 115] width 5 height 5
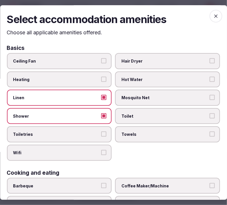
click at [101, 133] on button "Toiletries" at bounding box center [103, 134] width 5 height 5
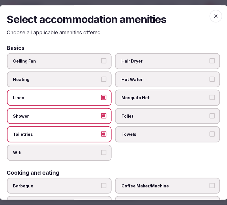
click at [102, 154] on label "Wifi" at bounding box center [59, 153] width 105 height 16
click at [102, 154] on button "Wifi" at bounding box center [103, 152] width 5 height 5
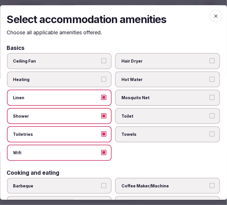
click at [142, 134] on span "Towels" at bounding box center [165, 135] width 86 height 6
click at [209, 134] on button "Towels" at bounding box center [211, 134] width 5 height 5
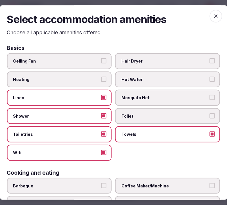
click at [199, 114] on span "Toilet" at bounding box center [165, 116] width 86 height 6
click at [209, 114] on button "Toilet" at bounding box center [211, 115] width 5 height 5
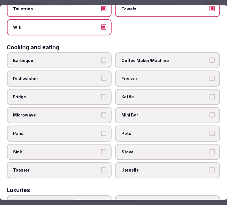
scroll to position [128, 0]
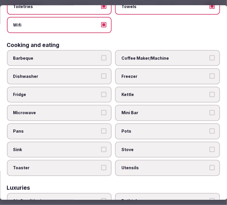
click at [162, 50] on label "Coffee Maker/Machine" at bounding box center [167, 58] width 105 height 16
click at [209, 55] on button "Coffee Maker/Machine" at bounding box center [211, 57] width 5 height 5
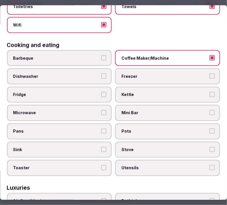
click at [165, 110] on span "Mini Bar" at bounding box center [165, 113] width 86 height 6
click at [209, 110] on button "Mini Bar" at bounding box center [211, 112] width 5 height 5
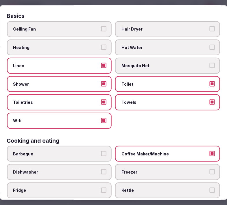
scroll to position [0, 0]
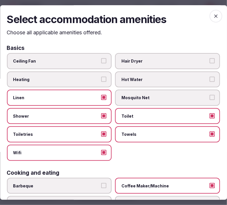
click at [171, 60] on span "Hair Dryer" at bounding box center [165, 61] width 86 height 6
click at [209, 60] on button "Hair Dryer" at bounding box center [211, 60] width 5 height 5
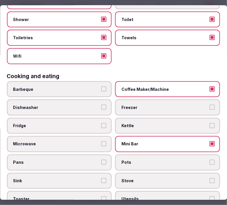
scroll to position [128, 0]
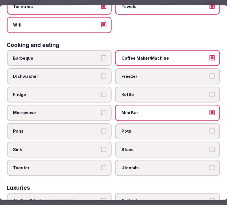
click at [91, 92] on span "Fridge" at bounding box center [56, 95] width 86 height 6
click at [101, 92] on button "Fridge" at bounding box center [103, 94] width 5 height 5
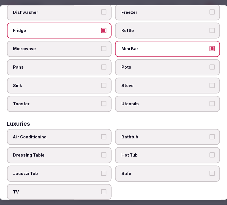
scroll to position [224, 0]
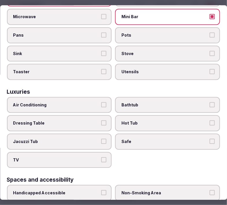
click at [165, 97] on label "Bathtub" at bounding box center [167, 105] width 105 height 16
click at [209, 102] on button "Bathtub" at bounding box center [211, 104] width 5 height 5
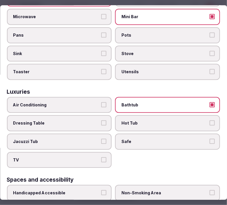
click at [165, 139] on span "Safe" at bounding box center [165, 142] width 86 height 6
click at [209, 139] on button "Safe" at bounding box center [211, 141] width 5 height 5
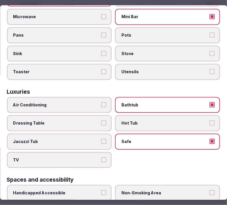
click at [103, 157] on button "TV" at bounding box center [103, 159] width 5 height 5
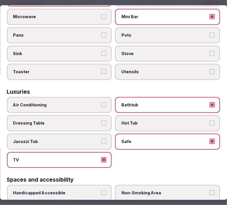
click at [105, 98] on label "Air Conditioning" at bounding box center [59, 105] width 105 height 16
click at [105, 102] on button "Air Conditioning" at bounding box center [103, 104] width 5 height 5
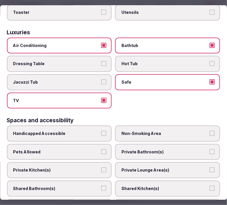
scroll to position [316, 0]
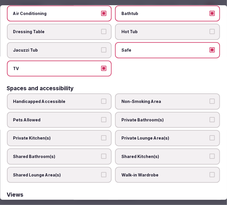
click at [180, 117] on span "Private Bathroom(s)" at bounding box center [165, 120] width 86 height 6
click at [209, 117] on button "Private Bathroom(s)" at bounding box center [211, 119] width 5 height 5
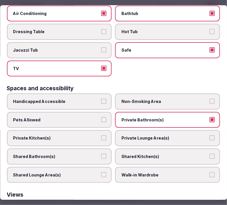
click at [189, 136] on span "Private Lounge Area(s)" at bounding box center [165, 139] width 86 height 6
click at [209, 136] on button "Private Lounge Area(s)" at bounding box center [211, 138] width 5 height 5
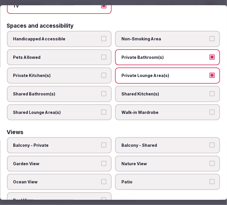
scroll to position [380, 0]
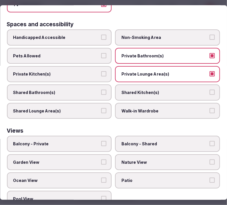
click at [103, 141] on button "Balcony - Private" at bounding box center [103, 143] width 5 height 5
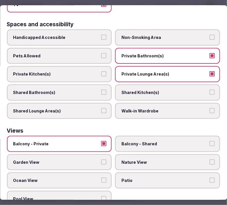
click at [96, 154] on label "Garden View" at bounding box center [59, 162] width 105 height 16
click at [101, 160] on button "Garden View" at bounding box center [103, 162] width 5 height 5
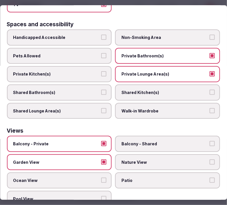
click at [149, 160] on span "Nature View" at bounding box center [165, 163] width 86 height 6
click at [209, 160] on button "Nature View" at bounding box center [211, 162] width 5 height 5
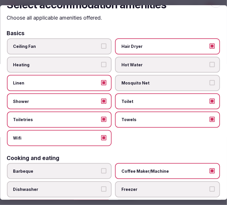
scroll to position [0, 0]
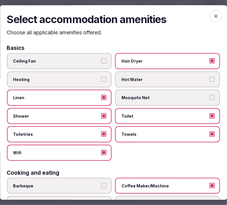
click at [210, 19] on span "button" at bounding box center [215, 16] width 13 height 13
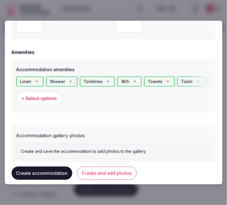
click at [106, 174] on button "Create and add photos" at bounding box center [107, 173] width 60 height 13
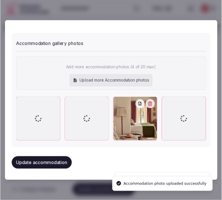
scroll to position [622, 0]
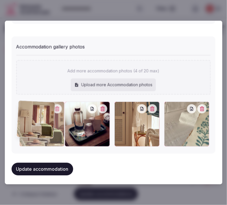
drag, startPoint x: 165, startPoint y: 107, endPoint x: 1, endPoint y: 123, distance: 164.4
click at [1, 123] on body "Search Popular Destinations [GEOGRAPHIC_DATA], [GEOGRAPHIC_DATA] [GEOGRAPHIC_DA…" at bounding box center [111, 106] width 222 height 257
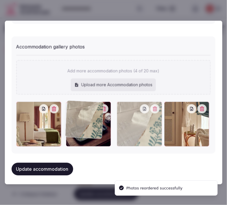
drag, startPoint x: 166, startPoint y: 105, endPoint x: 75, endPoint y: 108, distance: 90.7
click at [117, 108] on div at bounding box center [139, 124] width 45 height 45
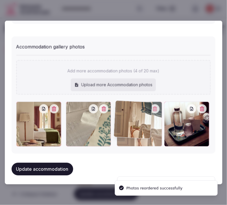
drag, startPoint x: 165, startPoint y: 105, endPoint x: 88, endPoint y: 135, distance: 82.2
click at [125, 111] on div at bounding box center [139, 124] width 45 height 45
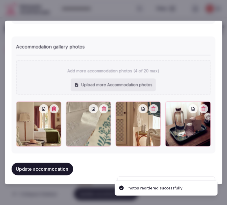
click at [29, 166] on button "Update accommodation" at bounding box center [42, 169] width 61 height 13
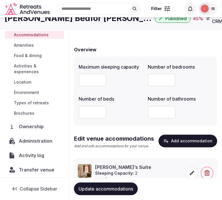
scroll to position [22, 0]
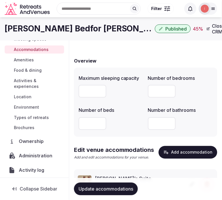
click at [94, 188] on span "Update accommodations" at bounding box center [106, 189] width 55 height 6
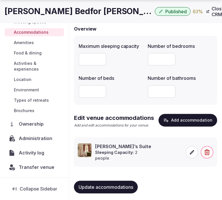
scroll to position [63, 0]
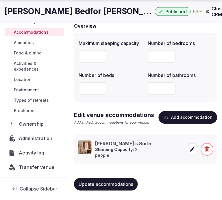
click at [24, 40] on span "Amenities" at bounding box center [24, 43] width 20 height 6
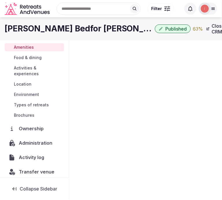
scroll to position [54, 0]
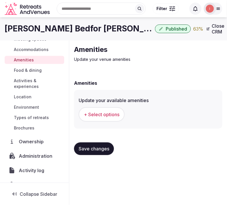
click at [27, 48] on span "Accommodations" at bounding box center [31, 50] width 35 height 6
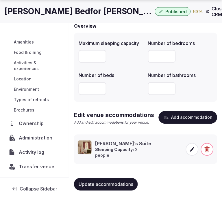
scroll to position [54, 0]
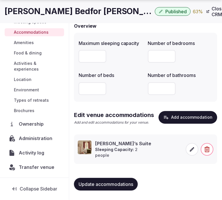
drag, startPoint x: 117, startPoint y: 184, endPoint x: 120, endPoint y: 180, distance: 5.3
click at [117, 184] on span "Update accommodations" at bounding box center [106, 185] width 55 height 6
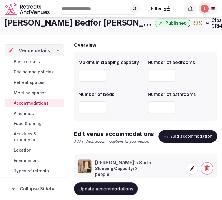
scroll to position [0, 0]
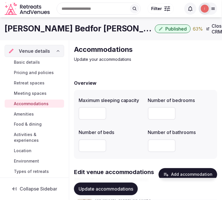
click at [36, 94] on span "Meeting spaces" at bounding box center [30, 94] width 33 height 6
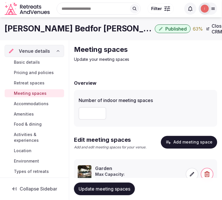
click at [25, 105] on span "Accommodations" at bounding box center [31, 104] width 35 height 6
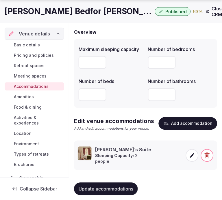
scroll to position [63, 0]
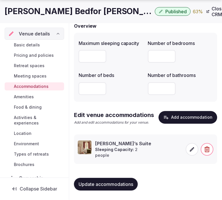
click at [27, 98] on span "Amenities" at bounding box center [24, 97] width 20 height 6
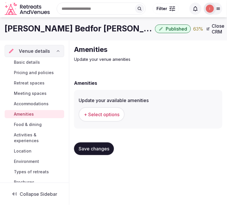
click at [114, 112] on span "+ Select options" at bounding box center [102, 114] width 36 height 6
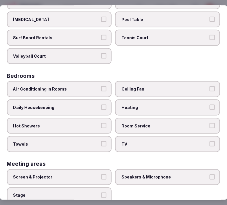
scroll to position [64, 0]
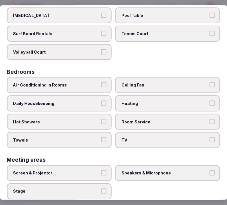
click at [54, 85] on span "Air Conditioning in Rooms" at bounding box center [56, 86] width 86 height 6
click at [101, 85] on button "Air Conditioning in Rooms" at bounding box center [103, 85] width 5 height 5
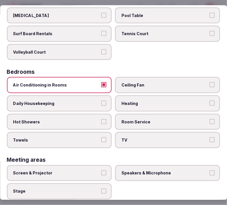
drag, startPoint x: 156, startPoint y: 119, endPoint x: 175, endPoint y: 142, distance: 29.5
click at [157, 119] on span "Room Service" at bounding box center [165, 122] width 86 height 6
click at [209, 119] on button "Room Service" at bounding box center [211, 121] width 5 height 5
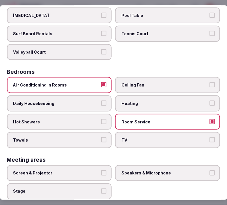
click at [208, 132] on label "TV" at bounding box center [167, 140] width 105 height 16
click at [209, 138] on button "TV" at bounding box center [211, 140] width 5 height 5
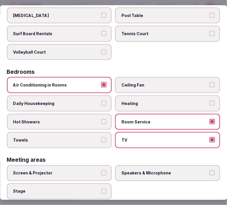
click at [103, 97] on label "Daily Housekeeping" at bounding box center [59, 104] width 105 height 16
click at [103, 101] on button "Daily Housekeeping" at bounding box center [103, 103] width 5 height 5
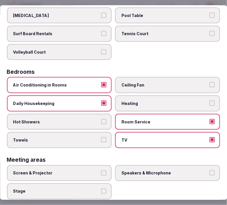
click at [102, 119] on button "Hot Showers" at bounding box center [103, 121] width 5 height 5
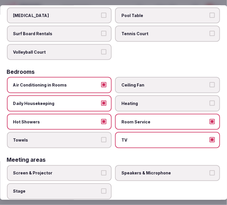
click at [101, 138] on button "Towels" at bounding box center [103, 140] width 5 height 5
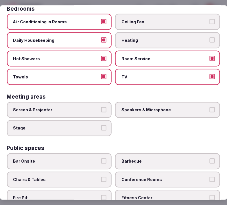
scroll to position [128, 0]
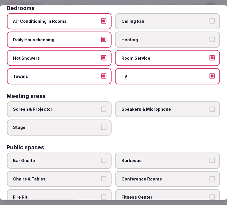
click at [106, 107] on label "Screen & Projector" at bounding box center [59, 109] width 105 height 16
click at [106, 107] on button "Screen & Projector" at bounding box center [103, 109] width 5 height 5
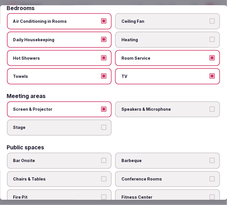
click at [154, 107] on span "Speakers & Microphone" at bounding box center [165, 110] width 86 height 6
click at [209, 107] on button "Speakers & Microphone" at bounding box center [211, 109] width 5 height 5
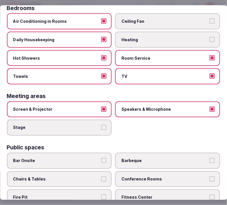
click at [104, 107] on label "Screen & Projector" at bounding box center [59, 109] width 105 height 16
click at [104, 107] on button "Screen & Projector" at bounding box center [103, 109] width 5 height 5
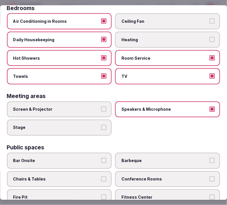
click at [209, 107] on button "Speakers & Microphone" at bounding box center [211, 109] width 5 height 5
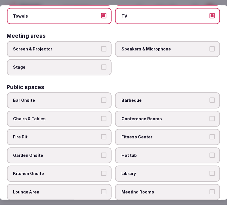
scroll to position [192, 0]
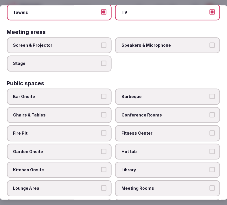
click at [88, 94] on span "Bar Onsite" at bounding box center [56, 97] width 86 height 6
click at [101, 94] on button "Bar Onsite" at bounding box center [103, 96] width 5 height 5
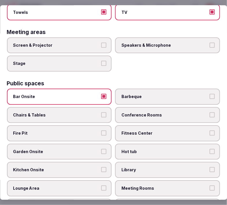
click at [102, 94] on button "Bar Onsite" at bounding box center [103, 96] width 5 height 5
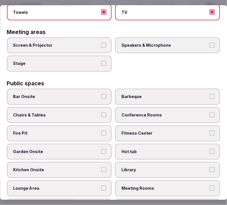
click at [156, 112] on span "Conference Rooms" at bounding box center [165, 115] width 86 height 6
click at [209, 112] on button "Conference Rooms" at bounding box center [211, 114] width 5 height 5
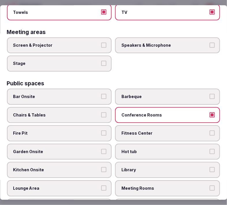
click at [163, 130] on span "Fitness Center" at bounding box center [165, 133] width 86 height 6
click at [209, 130] on button "Fitness Center" at bounding box center [211, 132] width 5 height 5
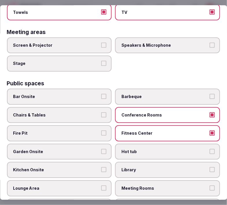
click at [91, 112] on label "Chairs & Tables" at bounding box center [59, 115] width 105 height 16
click at [101, 112] on button "Chairs & Tables" at bounding box center [103, 114] width 5 height 5
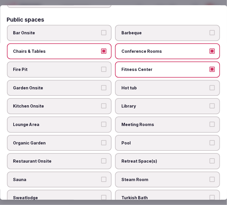
scroll to position [256, 0]
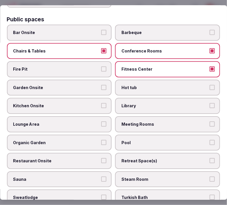
click at [98, 116] on label "Lounge Area" at bounding box center [59, 124] width 105 height 16
click at [101, 122] on button "Lounge Area" at bounding box center [103, 124] width 5 height 5
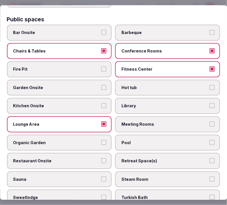
click at [201, 122] on span "Meeting Rooms" at bounding box center [165, 125] width 86 height 6
click at [209, 122] on button "Meeting Rooms" at bounding box center [211, 124] width 5 height 5
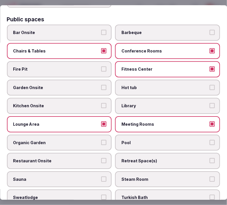
click at [74, 85] on span "Garden Onsite" at bounding box center [56, 88] width 86 height 6
click at [101, 85] on button "Garden Onsite" at bounding box center [103, 87] width 5 height 5
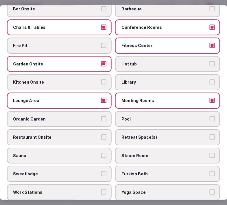
scroll to position [289, 0]
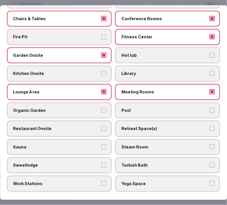
click at [193, 108] on span "Pool" at bounding box center [165, 111] width 86 height 6
click at [209, 108] on button "Pool" at bounding box center [211, 110] width 5 height 5
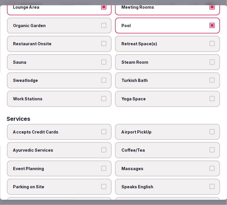
scroll to position [385, 0]
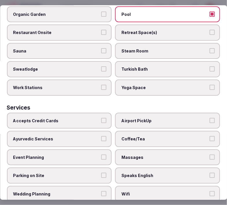
click at [96, 27] on label "Restaurant Onsite" at bounding box center [59, 33] width 105 height 16
click at [101, 30] on button "Restaurant Onsite" at bounding box center [103, 32] width 5 height 5
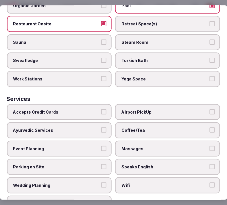
scroll to position [398, 0]
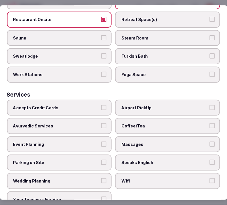
click at [107, 100] on label "Accepts Credit Cards" at bounding box center [59, 108] width 105 height 16
click at [107, 105] on button "Accepts Credit Cards" at bounding box center [103, 107] width 5 height 5
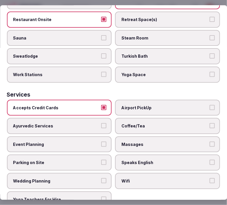
drag, startPoint x: 145, startPoint y: 113, endPoint x: 154, endPoint y: 117, distance: 10.0
click at [146, 123] on span "Coffee/Tea" at bounding box center [165, 126] width 86 height 6
click at [209, 123] on button "Coffee/Tea" at bounding box center [211, 125] width 5 height 5
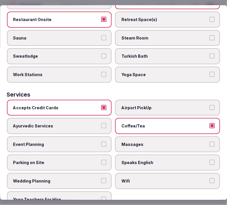
click at [209, 142] on button "Massages" at bounding box center [211, 144] width 5 height 5
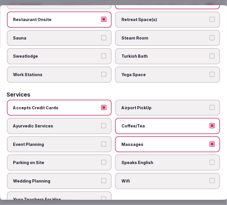
click at [209, 160] on button "Speaks English" at bounding box center [211, 162] width 5 height 5
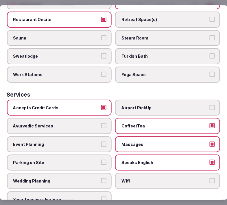
click at [204, 173] on label "Wifi" at bounding box center [167, 181] width 105 height 16
click at [209, 178] on button "Wifi" at bounding box center [211, 180] width 5 height 5
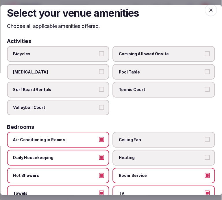
scroll to position [0, 0]
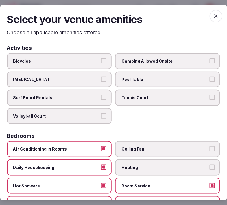
click at [212, 12] on span "button" at bounding box center [215, 16] width 13 height 13
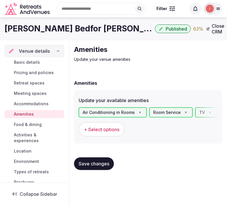
click at [95, 162] on span "Save changes" at bounding box center [94, 164] width 31 height 6
click at [26, 123] on span "Food & dining" at bounding box center [28, 125] width 28 height 6
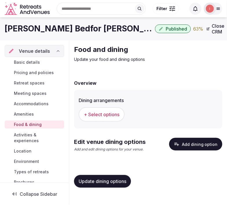
click at [96, 115] on span "+ Select options" at bounding box center [102, 114] width 36 height 6
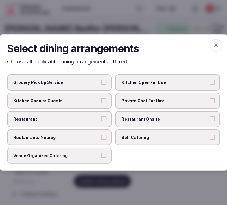
click at [99, 113] on label "Restaurant" at bounding box center [59, 119] width 105 height 16
click at [101, 116] on button "Restaurant" at bounding box center [103, 118] width 5 height 5
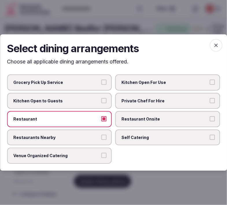
click at [159, 123] on label "Restaurant Onsite" at bounding box center [167, 119] width 105 height 16
click at [209, 122] on button "Restaurant Onsite" at bounding box center [211, 118] width 5 height 5
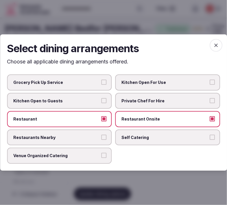
click at [216, 39] on div "Select dining arrangements Choose all applicable dining arrangements offered. G…" at bounding box center [113, 102] width 227 height 137
click at [215, 43] on icon "button" at bounding box center [216, 45] width 6 height 6
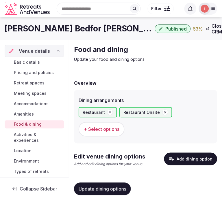
click at [110, 126] on span "+ Select options" at bounding box center [102, 129] width 36 height 6
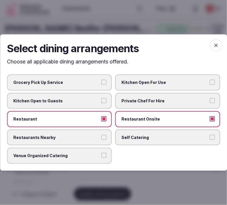
click at [221, 41] on div "Select dining arrangements Choose all applicable dining arrangements offered. G…" at bounding box center [113, 102] width 227 height 137
click at [217, 44] on icon "button" at bounding box center [216, 45] width 6 height 6
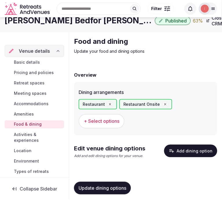
scroll to position [10, 0]
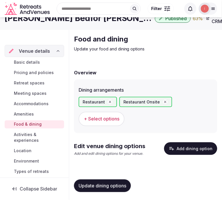
click at [95, 180] on button "Update dining options" at bounding box center [102, 186] width 57 height 13
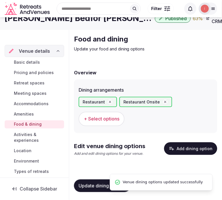
click at [193, 143] on button "Add dining option" at bounding box center [190, 149] width 53 height 13
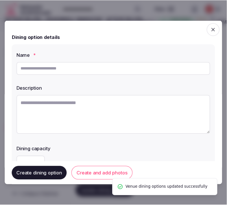
scroll to position [6, 0]
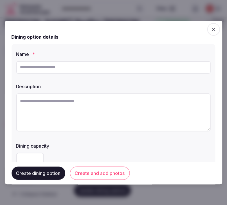
click at [87, 69] on input "text" at bounding box center [113, 67] width 194 height 13
paste input "**********"
click at [40, 63] on input "**********" at bounding box center [113, 67] width 194 height 13
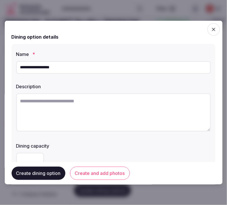
paste input "*"
type input "**********"
click at [59, 105] on textarea at bounding box center [113, 112] width 194 height 38
paste textarea "**********"
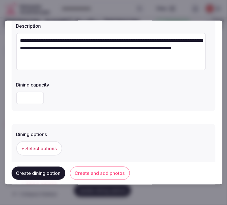
scroll to position [64, 0]
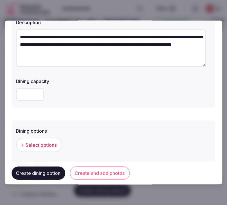
type textarea "**********"
click at [87, 174] on button "Create and add photos" at bounding box center [100, 173] width 60 height 13
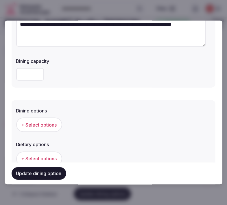
scroll to position [84, 0]
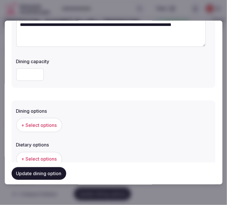
click at [47, 123] on span "+ Select options" at bounding box center [39, 125] width 36 height 6
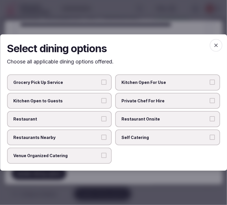
click at [128, 120] on span "Restaurant Onsite" at bounding box center [165, 119] width 86 height 6
click at [209, 120] on button "Restaurant Onsite" at bounding box center [211, 118] width 5 height 5
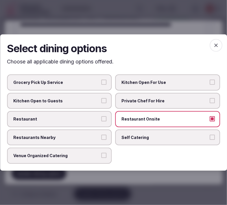
click at [93, 121] on span "Restaurant" at bounding box center [56, 119] width 86 height 6
click at [101, 121] on button "Restaurant" at bounding box center [103, 118] width 5 height 5
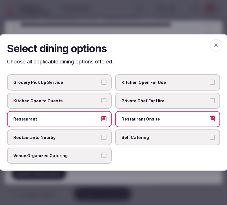
click at [214, 45] on icon "button" at bounding box center [215, 45] width 3 height 3
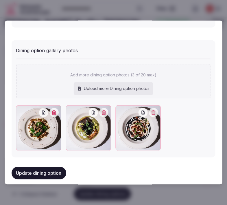
scroll to position [234, 0]
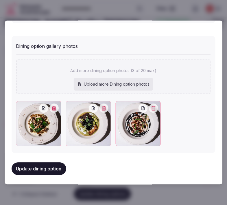
click at [52, 168] on button "Update dining option" at bounding box center [39, 169] width 55 height 13
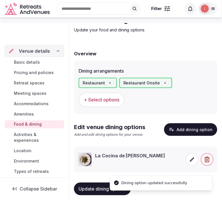
scroll to position [36, 0]
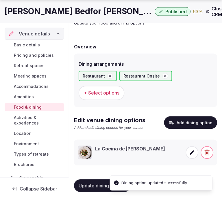
click at [189, 153] on icon at bounding box center [192, 153] width 6 height 6
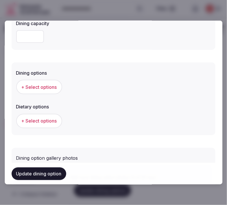
scroll to position [128, 0]
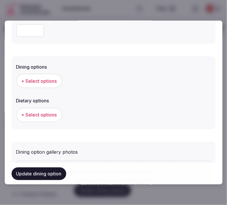
click at [47, 78] on span "+ Select options" at bounding box center [39, 81] width 36 height 6
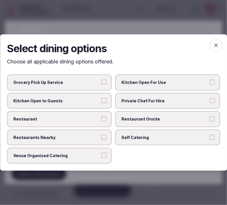
click at [133, 120] on span "Restaurant Onsite" at bounding box center [165, 119] width 86 height 6
click at [209, 120] on button "Restaurant Onsite" at bounding box center [211, 118] width 5 height 5
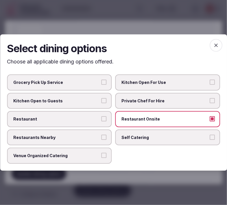
click at [107, 117] on label "Restaurant" at bounding box center [59, 119] width 105 height 16
click at [107, 117] on button "Restaurant" at bounding box center [103, 118] width 5 height 5
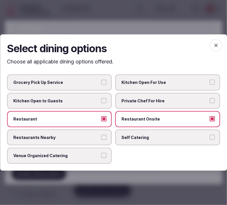
click at [215, 48] on icon "button" at bounding box center [216, 45] width 6 height 6
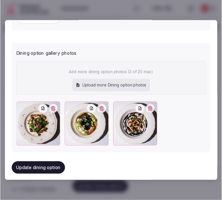
scroll to position [229, 0]
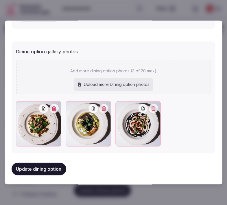
click at [58, 167] on button "Update dining option" at bounding box center [39, 169] width 55 height 13
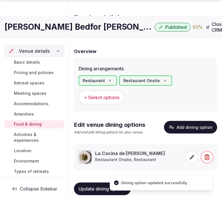
scroll to position [41, 0]
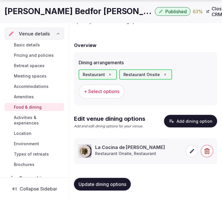
click at [30, 121] on span "Activities & experiences" at bounding box center [38, 121] width 48 height 12
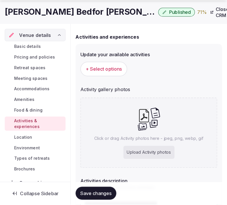
scroll to position [64, 0]
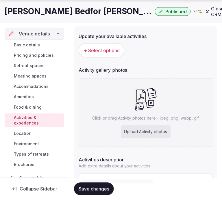
click at [94, 53] on span "+ Select options" at bounding box center [102, 50] width 36 height 6
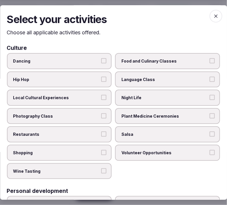
drag, startPoint x: 88, startPoint y: 94, endPoint x: 97, endPoint y: 124, distance: 31.2
click at [88, 95] on span "Local Cultural Experiences" at bounding box center [56, 98] width 86 height 6
click at [101, 95] on button "Local Cultural Experiences" at bounding box center [103, 97] width 5 height 5
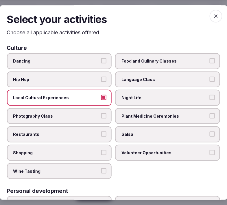
click at [96, 132] on span "Restaurants" at bounding box center [56, 135] width 86 height 6
click at [101, 132] on button "Restaurants" at bounding box center [103, 134] width 5 height 5
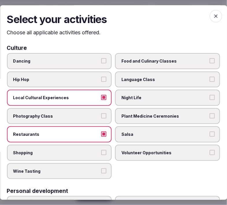
click at [158, 96] on span "Night Life" at bounding box center [165, 98] width 86 height 6
click at [209, 96] on button "Night Life" at bounding box center [211, 97] width 5 height 5
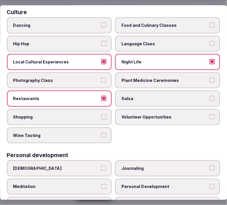
scroll to position [32, 0]
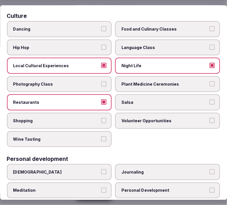
click at [82, 118] on span "Shopping" at bounding box center [56, 121] width 86 height 6
click at [101, 118] on button "Shopping" at bounding box center [103, 120] width 5 height 5
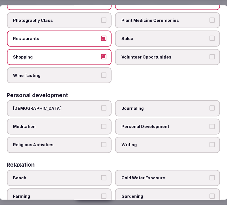
scroll to position [128, 0]
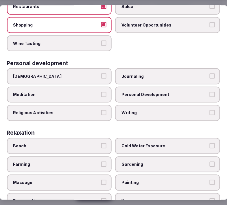
click at [169, 92] on span "Personal Development" at bounding box center [165, 95] width 86 height 6
click at [209, 92] on button "Personal Development" at bounding box center [211, 94] width 5 height 5
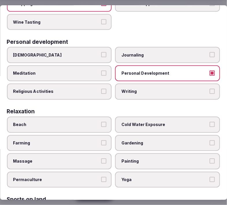
scroll to position [192, 0]
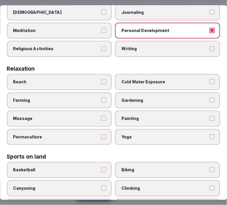
click at [102, 116] on button "Massage" at bounding box center [103, 118] width 5 height 5
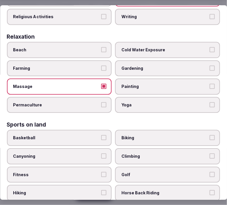
scroll to position [256, 0]
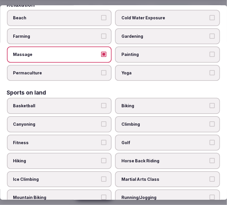
click at [81, 140] on span "Fitness" at bounding box center [56, 143] width 86 height 6
click at [101, 140] on button "Fitness" at bounding box center [103, 142] width 5 height 5
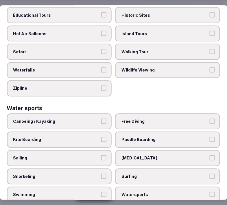
scroll to position [573, 0]
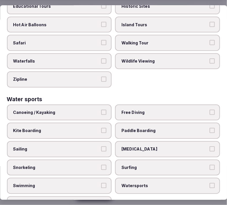
click at [98, 178] on label "Swimming" at bounding box center [59, 186] width 105 height 16
click at [101, 183] on button "Swimming" at bounding box center [103, 185] width 5 height 5
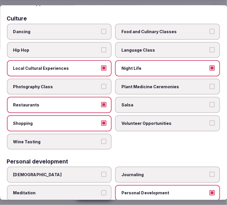
scroll to position [0, 0]
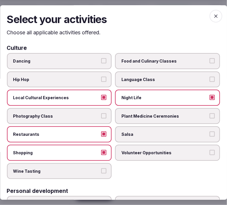
click at [143, 63] on span "Food and Culinary Classes" at bounding box center [165, 61] width 86 height 6
click at [209, 63] on button "Food and Culinary Classes" at bounding box center [211, 60] width 5 height 5
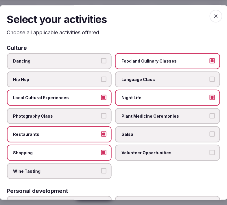
click at [143, 63] on span "Food and Culinary Classes" at bounding box center [165, 61] width 86 height 6
click at [209, 63] on button "Food and Culinary Classes" at bounding box center [211, 60] width 5 height 5
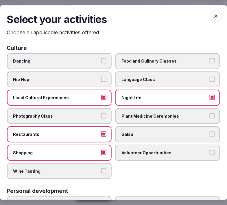
click at [214, 16] on icon "button" at bounding box center [215, 15] width 3 height 3
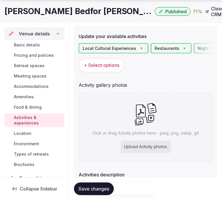
click at [98, 186] on button "Save changes" at bounding box center [94, 189] width 40 height 13
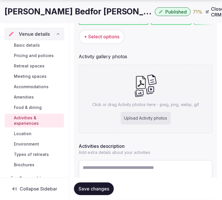
scroll to position [134, 0]
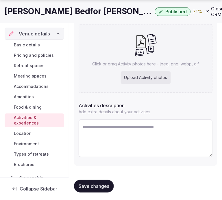
click at [24, 8] on h1 "[PERSON_NAME] Bedfor [PERSON_NAME]" at bounding box center [79, 11] width 148 height 11
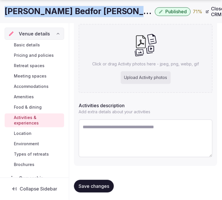
click at [24, 8] on h1 "[PERSON_NAME] Bedfor [PERSON_NAME]" at bounding box center [79, 11] width 148 height 11
copy div "[PERSON_NAME] Bedfor [PERSON_NAME]"
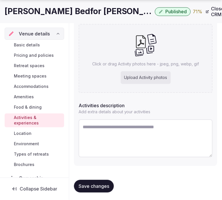
click at [150, 126] on textarea at bounding box center [146, 138] width 134 height 38
paste textarea "**********"
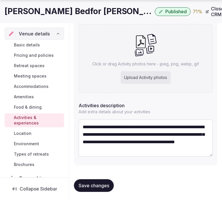
type textarea "**********"
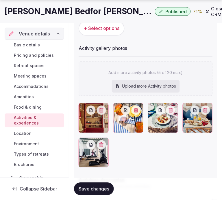
scroll to position [112, 0]
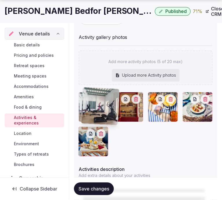
drag, startPoint x: 80, startPoint y: 133, endPoint x: 84, endPoint y: 96, distance: 38.0
click at [84, 96] on body "Search Popular Destinations [GEOGRAPHIC_DATA], [GEOGRAPHIC_DATA] [GEOGRAPHIC_DA…" at bounding box center [111, 77] width 222 height 378
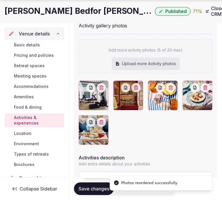
scroll to position [144, 0]
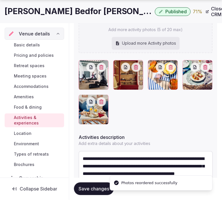
click at [91, 189] on span "Save changes" at bounding box center [94, 189] width 31 height 6
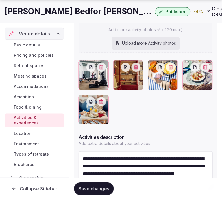
click at [38, 13] on h1 "[PERSON_NAME] Bedfor [PERSON_NAME]" at bounding box center [79, 11] width 148 height 11
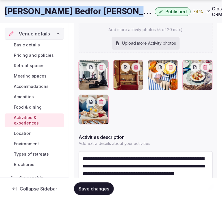
click at [38, 13] on h1 "[PERSON_NAME] Bedfor [PERSON_NAME]" at bounding box center [79, 11] width 148 height 11
copy div "[PERSON_NAME] Bedfor [PERSON_NAME]"
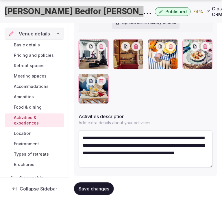
scroll to position [176, 0]
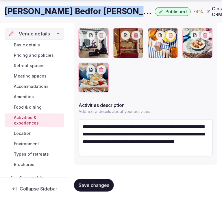
click at [96, 184] on span "Save changes" at bounding box center [94, 186] width 31 height 6
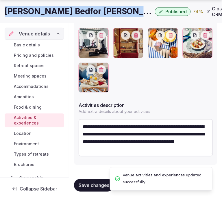
click at [26, 133] on span "Location" at bounding box center [23, 134] width 18 height 6
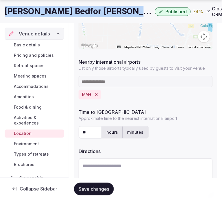
scroll to position [192, 0]
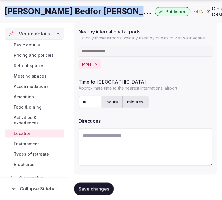
click at [93, 188] on span "Save changes" at bounding box center [94, 189] width 31 height 6
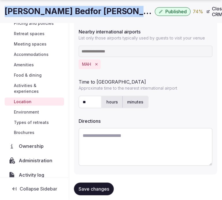
click at [100, 188] on span "Save changes" at bounding box center [94, 189] width 31 height 6
click at [26, 109] on span "Environment" at bounding box center [26, 112] width 25 height 6
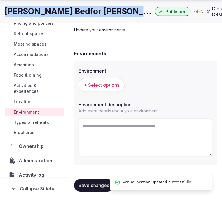
click at [114, 84] on span "+ Select options" at bounding box center [102, 85] width 36 height 6
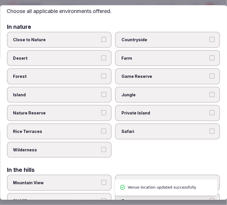
scroll to position [32, 0]
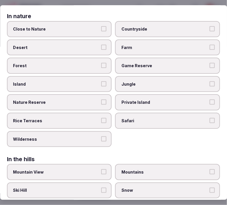
click at [97, 37] on div "Close to [GEOGRAPHIC_DATA] Private Island [GEOGRAPHIC_DATA]" at bounding box center [113, 84] width 213 height 126
click at [96, 29] on span "Close to Nature" at bounding box center [56, 29] width 86 height 6
click at [101, 29] on button "Close to Nature" at bounding box center [103, 28] width 5 height 5
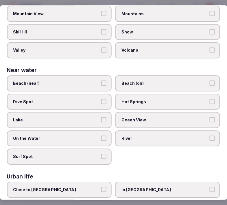
scroll to position [223, 0]
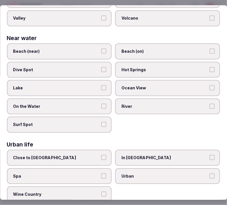
click at [93, 155] on span "Close to [GEOGRAPHIC_DATA]" at bounding box center [56, 158] width 86 height 6
click at [101, 155] on button "Close to [GEOGRAPHIC_DATA]" at bounding box center [103, 157] width 5 height 5
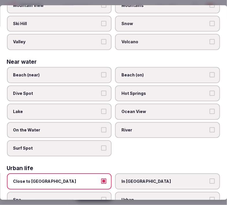
scroll to position [191, 0]
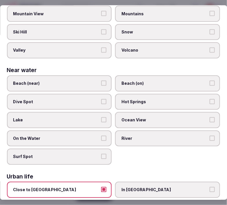
click at [102, 187] on button "Close to [GEOGRAPHIC_DATA]" at bounding box center [103, 189] width 5 height 5
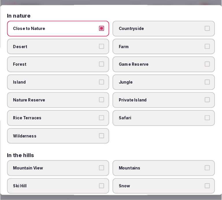
scroll to position [0, 0]
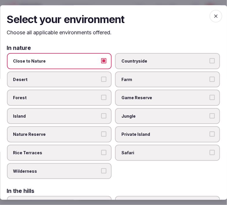
click at [213, 18] on icon "button" at bounding box center [216, 16] width 6 height 6
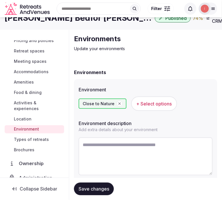
scroll to position [29, 0]
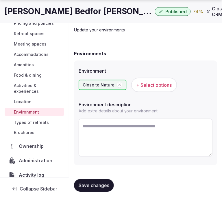
click at [98, 186] on span "Save changes" at bounding box center [94, 186] width 31 height 6
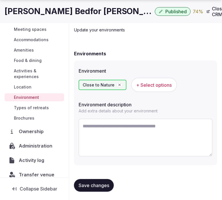
scroll to position [54, 0]
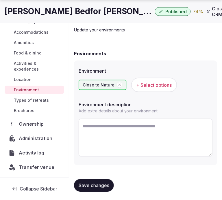
click at [24, 100] on span "Types of retreats" at bounding box center [31, 101] width 35 height 6
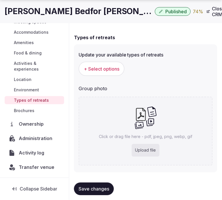
scroll to position [53, 0]
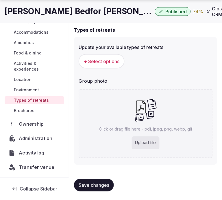
click at [104, 54] on button "+ Select options" at bounding box center [102, 61] width 46 height 14
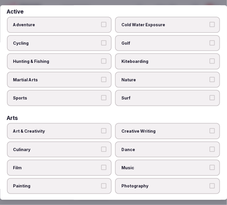
scroll to position [64, 0]
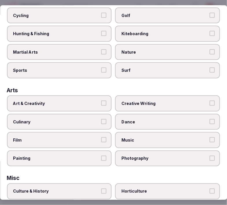
click at [103, 101] on button "Art & Creativity" at bounding box center [103, 103] width 5 height 5
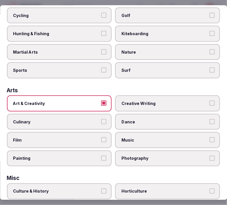
click at [105, 117] on label "Culinary" at bounding box center [59, 122] width 105 height 16
click at [105, 119] on button "Culinary" at bounding box center [103, 121] width 5 height 5
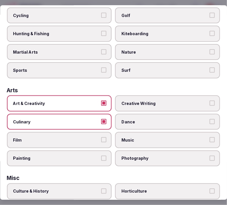
click at [102, 119] on button "Culinary" at bounding box center [103, 121] width 5 height 5
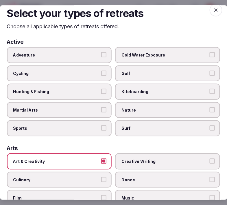
scroll to position [0, 0]
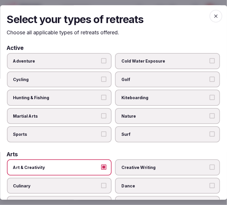
click at [98, 59] on label "Adventure" at bounding box center [59, 61] width 105 height 16
click at [101, 59] on button "Adventure" at bounding box center [103, 60] width 5 height 5
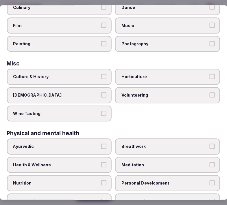
scroll to position [192, 0]
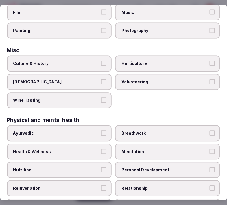
click at [74, 56] on label "Culture & History" at bounding box center [59, 64] width 105 height 16
click at [101, 61] on button "Culture & History" at bounding box center [103, 63] width 5 height 5
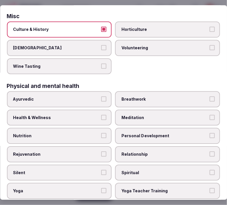
scroll to position [289, 0]
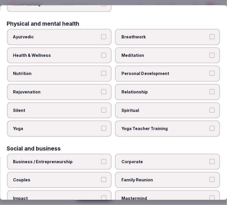
click at [149, 66] on label "Personal Development" at bounding box center [167, 74] width 105 height 16
click at [209, 71] on button "Personal Development" at bounding box center [211, 73] width 5 height 5
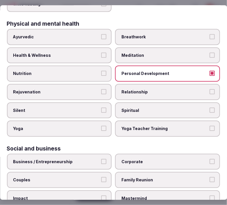
click at [160, 89] on span "Relationship" at bounding box center [165, 92] width 86 height 6
click at [209, 89] on button "Relationship" at bounding box center [211, 91] width 5 height 5
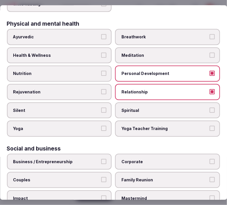
click at [80, 47] on label "Health & Wellness" at bounding box center [59, 55] width 105 height 16
click at [101, 53] on button "Health & Wellness" at bounding box center [103, 55] width 5 height 5
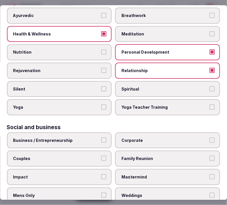
scroll to position [321, 0]
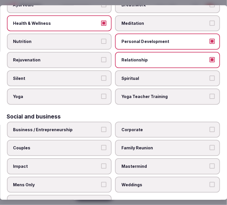
click at [94, 127] on span "Business / Entrepreneurship" at bounding box center [56, 130] width 86 height 6
click at [101, 127] on button "Business / Entrepreneurship" at bounding box center [103, 129] width 5 height 5
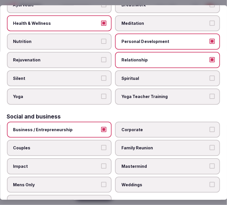
scroll to position [327, 0]
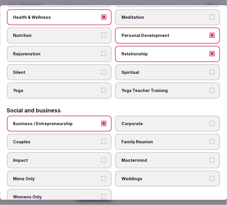
click at [183, 123] on div "Business / Entrepreneurship Corporate Couples Family Reunion Impact Mastermind …" at bounding box center [113, 160] width 213 height 89
click at [209, 121] on button "Corporate" at bounding box center [211, 123] width 5 height 5
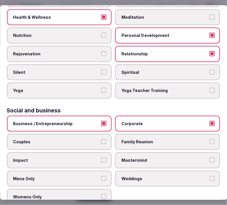
drag, startPoint x: 100, startPoint y: 133, endPoint x: 124, endPoint y: 137, distance: 24.1
click at [101, 139] on button "Couples" at bounding box center [103, 141] width 5 height 5
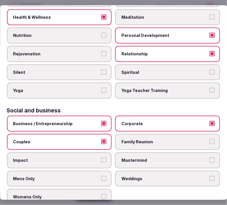
click at [210, 134] on label "Family Reunion" at bounding box center [167, 142] width 105 height 16
click at [210, 139] on button "Family Reunion" at bounding box center [211, 141] width 5 height 5
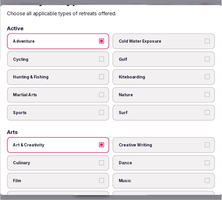
scroll to position [6, 0]
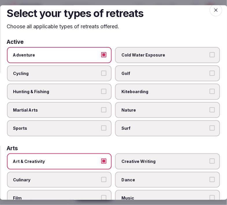
click at [214, 13] on span "button" at bounding box center [215, 10] width 13 height 13
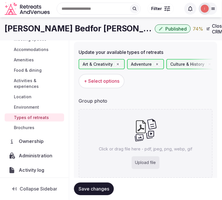
click at [89, 189] on span "Save changes" at bounding box center [94, 189] width 31 height 6
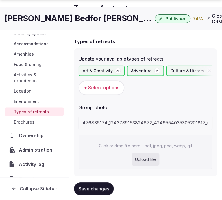
scroll to position [53, 0]
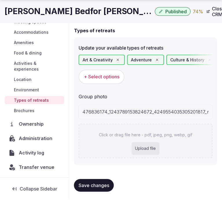
click at [98, 185] on span "Save changes" at bounding box center [94, 186] width 31 height 6
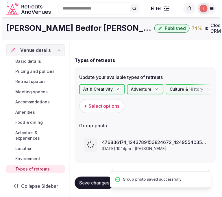
scroll to position [0, 0]
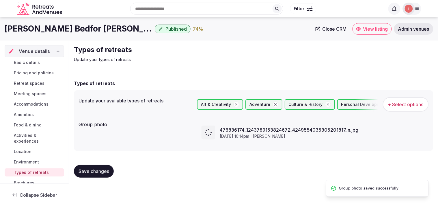
click at [221, 29] on span "Close CRM" at bounding box center [334, 29] width 24 height 6
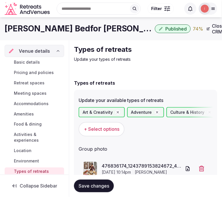
click at [27, 61] on span "Basic details" at bounding box center [27, 62] width 26 height 6
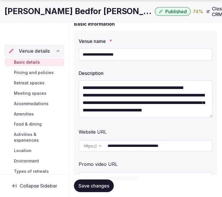
scroll to position [64, 0]
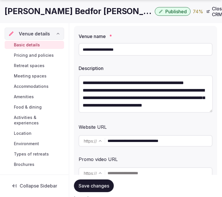
click at [114, 49] on input "**********" at bounding box center [146, 49] width 134 height 13
click at [146, 139] on input "**********" at bounding box center [159, 142] width 104 height 12
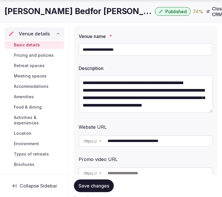
click at [146, 139] on input "**********" at bounding box center [159, 142] width 104 height 12
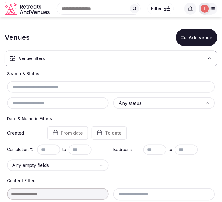
click at [45, 87] on input "text" at bounding box center [110, 87] width 203 height 7
paste input "**********"
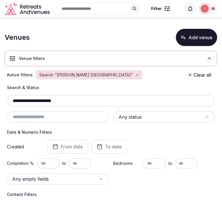
type input "**********"
click at [204, 34] on button "Add venue" at bounding box center [196, 37] width 41 height 17
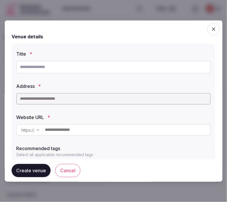
click at [52, 68] on input "text" at bounding box center [113, 67] width 194 height 13
paste input "**********"
type input "**********"
click at [89, 100] on input "text" at bounding box center [113, 99] width 194 height 12
click at [87, 105] on div at bounding box center [113, 99] width 194 height 16
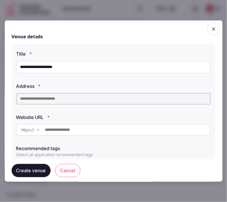
click at [86, 98] on input "text" at bounding box center [113, 99] width 194 height 12
paste input "**********"
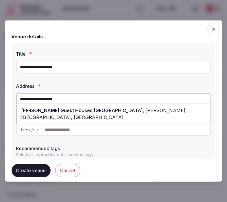
click at [107, 109] on span "Calle Méndez Núñez, Málaga, Spain" at bounding box center [103, 113] width 165 height 13
type input "**********"
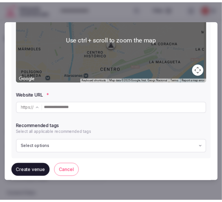
scroll to position [126, 0]
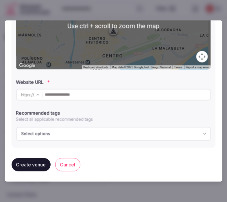
click at [114, 98] on input "text" at bounding box center [127, 95] width 165 height 12
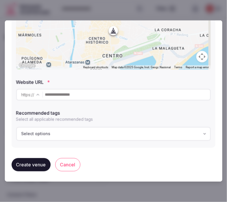
click at [160, 98] on input "text" at bounding box center [127, 95] width 165 height 12
paste input "**********"
type input "**********"
click at [27, 165] on button "Create venue" at bounding box center [31, 164] width 39 height 13
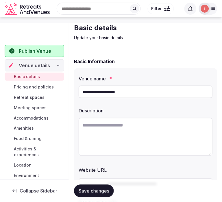
scroll to position [32, 0]
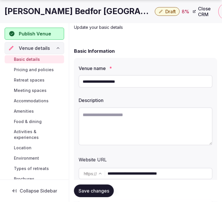
click at [135, 126] on textarea at bounding box center [146, 127] width 134 height 38
drag, startPoint x: 135, startPoint y: 126, endPoint x: 141, endPoint y: 126, distance: 5.5
paste textarea "**********"
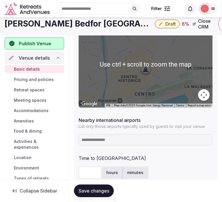
scroll to position [256, 0]
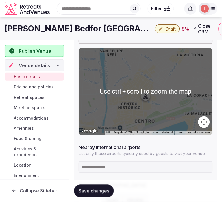
type textarea "**********"
click at [33, 28] on h1 "Cristine Bedfor Málaga" at bounding box center [79, 28] width 148 height 11
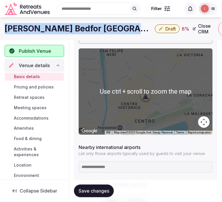
click at [33, 28] on h1 "Cristine Bedfor Málaga" at bounding box center [79, 28] width 148 height 11
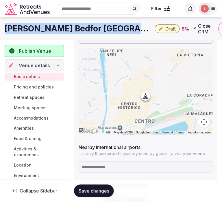
copy div "Cristine Bedfor Málaga"
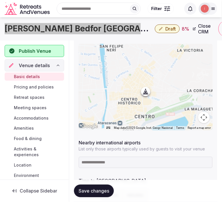
scroll to position [289, 0]
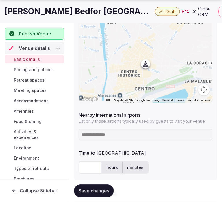
click at [89, 132] on input at bounding box center [146, 135] width 134 height 12
paste input "******"
type input "******"
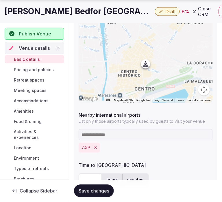
drag, startPoint x: 86, startPoint y: 180, endPoint x: 90, endPoint y: 176, distance: 5.9
click at [87, 179] on form "**********" at bounding box center [145, 156] width 143 height 731
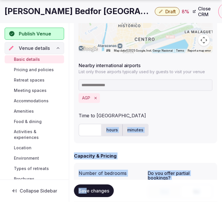
scroll to position [353, 0]
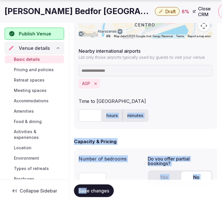
click at [91, 116] on input "text" at bounding box center [90, 116] width 23 height 13
click at [86, 117] on input "text" at bounding box center [90, 116] width 23 height 13
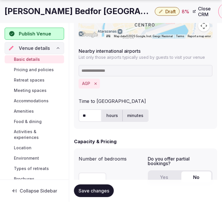
type input "**"
click at [101, 191] on span "Save changes" at bounding box center [94, 191] width 31 height 6
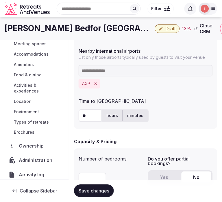
click at [63, 28] on h1 "Cristine Bedfor Málaga" at bounding box center [79, 28] width 148 height 11
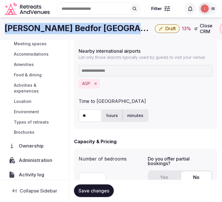
click at [63, 28] on h1 "Cristine Bedfor Málaga" at bounding box center [79, 28] width 148 height 11
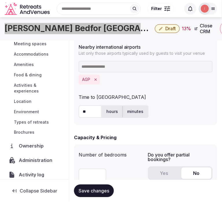
scroll to position [385, 0]
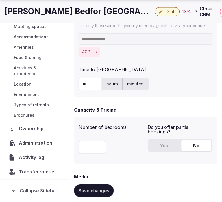
click at [86, 149] on input "number" at bounding box center [93, 147] width 28 height 13
type input "**"
click at [158, 142] on button "Yes" at bounding box center [164, 146] width 30 height 12
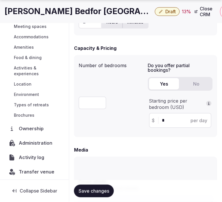
scroll to position [481, 0]
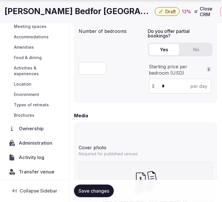
drag, startPoint x: 166, startPoint y: 83, endPoint x: 143, endPoint y: 82, distance: 23.4
click at [143, 82] on div "Number of bedrooms ** Do you offer partial bookings? Yes No Starting price per …" at bounding box center [146, 61] width 134 height 73
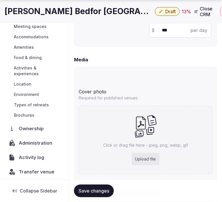
scroll to position [545, 0]
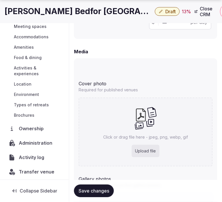
type input "***"
click at [109, 188] on button "Save changes" at bounding box center [94, 191] width 40 height 13
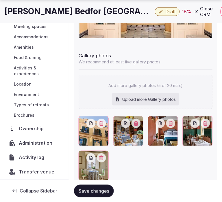
scroll to position [701, 0]
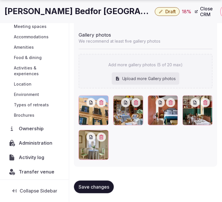
click at [89, 185] on span "Save changes" at bounding box center [94, 187] width 31 height 6
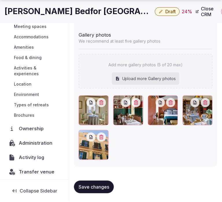
click at [97, 193] on div "Save changes" at bounding box center [145, 187] width 143 height 22
click at [99, 189] on span "Save changes" at bounding box center [94, 187] width 31 height 6
